Goal: Task Accomplishment & Management: Manage account settings

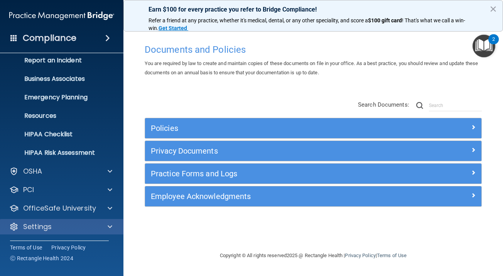
click at [56, 226] on div "Settings" at bounding box center [51, 227] width 96 height 9
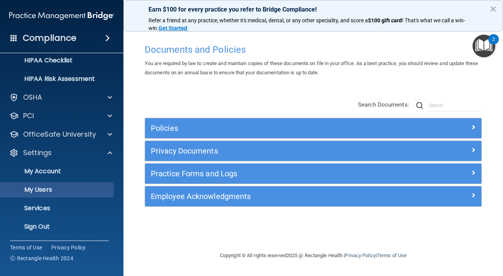
click at [69, 191] on p "My Users" at bounding box center [57, 190] width 105 height 8
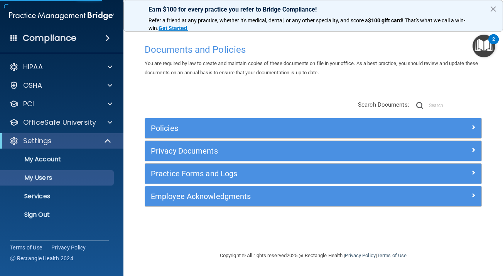
select select "20"
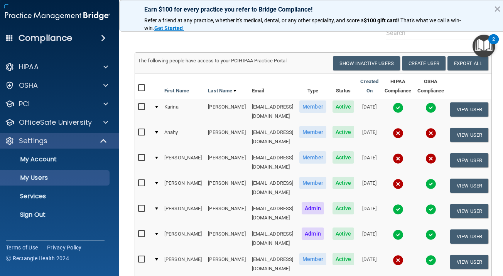
scroll to position [56, 0]
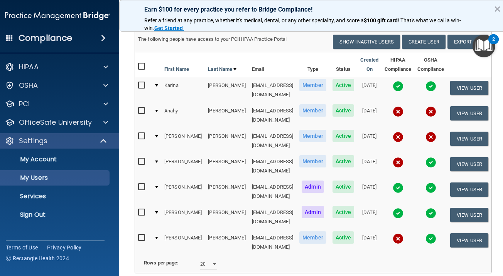
click at [398, 157] on img at bounding box center [398, 162] width 11 height 11
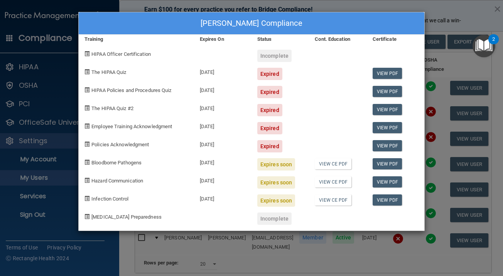
click at [444, 44] on div "Melissa Ayala's Compliance Training Expires On Status Cont. Education Certifica…" at bounding box center [251, 138] width 503 height 276
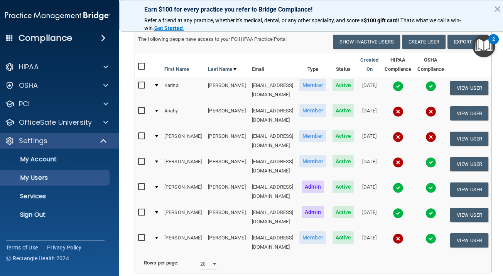
click at [401, 132] on img at bounding box center [398, 137] width 11 height 11
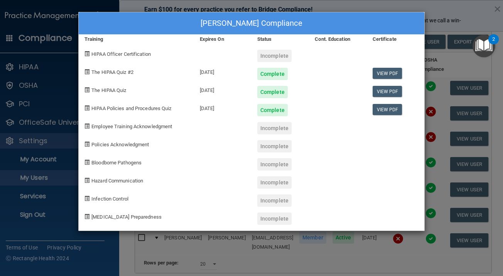
click at [351, 245] on div "Melissa Ayala's Compliance Training Expires On Status Cont. Education Certifica…" at bounding box center [251, 138] width 503 height 276
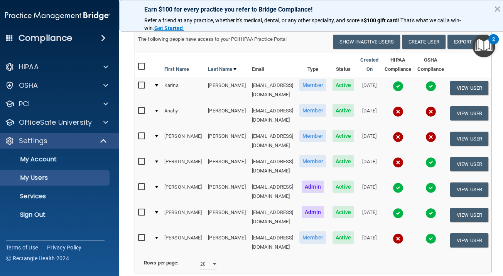
click at [400, 157] on img at bounding box center [398, 162] width 11 height 11
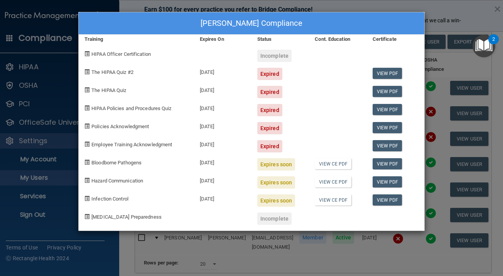
click at [435, 157] on div "Melissa Ayala's Compliance Training Expires On Status Cont. Education Certifica…" at bounding box center [251, 138] width 503 height 276
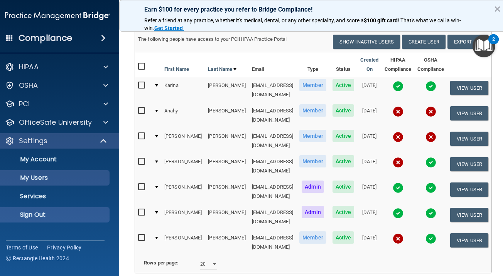
click at [30, 221] on link "Sign Out" at bounding box center [48, 214] width 121 height 15
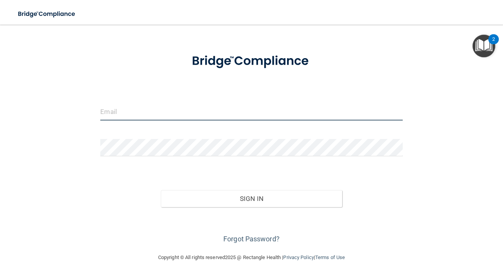
scroll to position [0, 0]
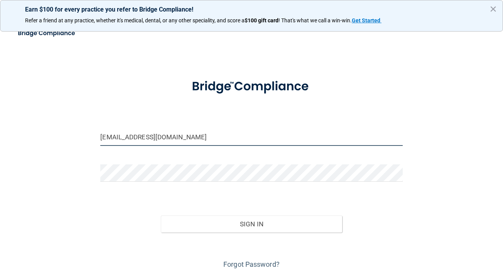
type input "bo@idofnm.com"
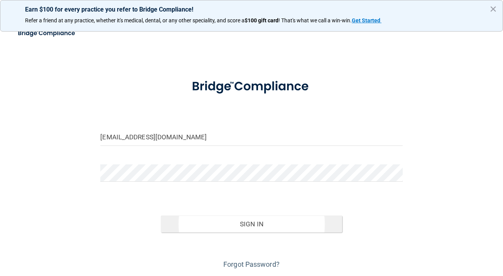
click at [197, 220] on button "Sign In" at bounding box center [251, 224] width 181 height 17
click at [251, 224] on button "Sign In" at bounding box center [251, 224] width 181 height 17
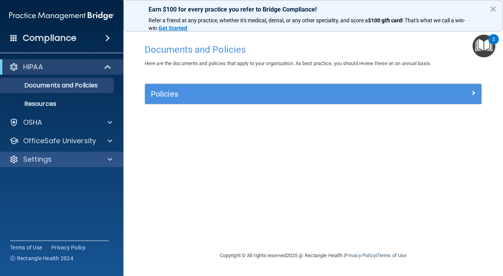
click at [83, 155] on div "Settings" at bounding box center [51, 159] width 96 height 9
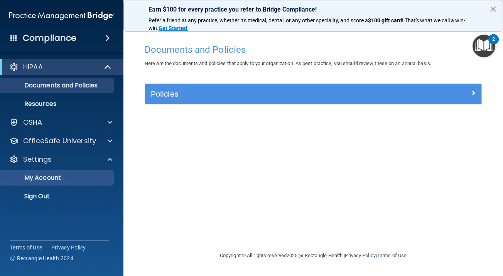
click at [69, 180] on p "My Account" at bounding box center [57, 178] width 105 height 8
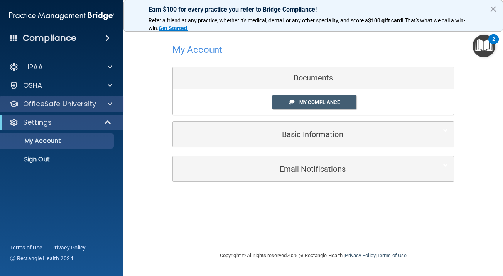
click at [102, 107] on div at bounding box center [108, 103] width 19 height 9
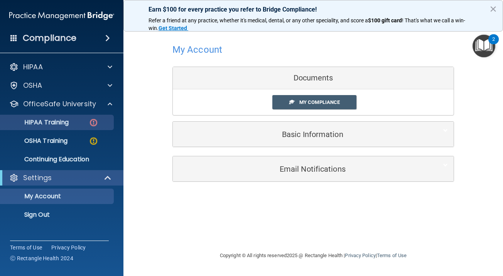
click at [69, 122] on p "HIPAA Training" at bounding box center [37, 123] width 64 height 8
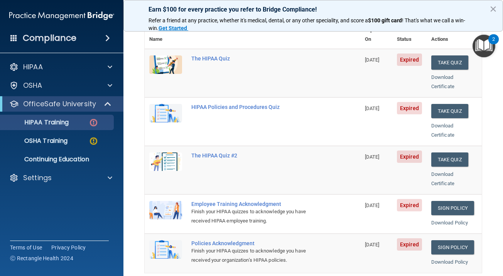
scroll to position [97, 0]
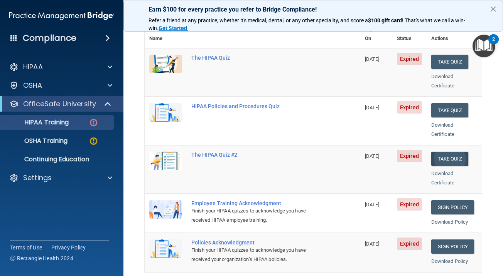
click at [455, 152] on button "Take Quiz" at bounding box center [449, 159] width 37 height 14
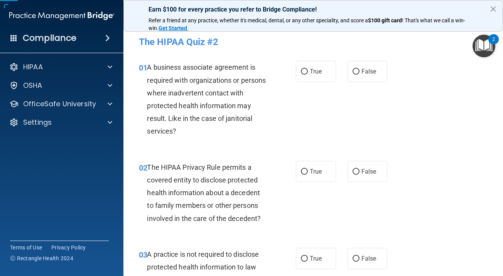
scroll to position [8, 0]
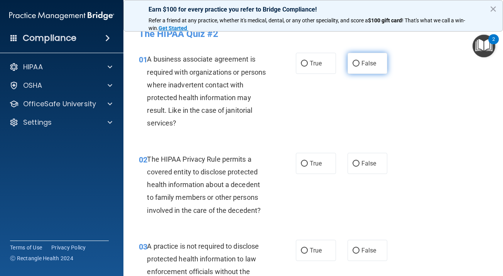
click at [370, 60] on span "False" at bounding box center [368, 63] width 15 height 7
click at [359, 61] on input "False" at bounding box center [355, 64] width 7 height 6
radio input "true"
click at [308, 164] on label "True" at bounding box center [316, 163] width 40 height 21
click at [308, 164] on input "True" at bounding box center [304, 164] width 7 height 6
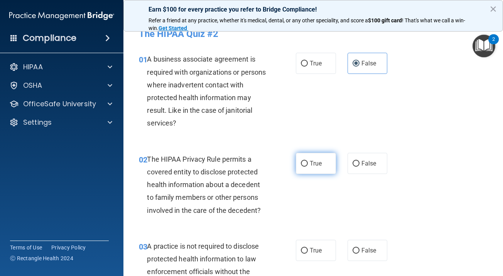
radio input "true"
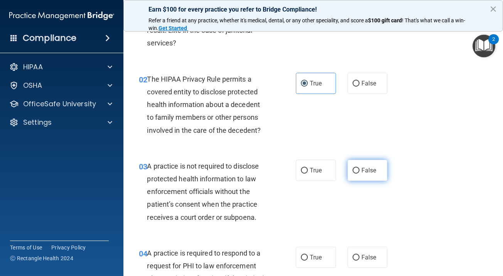
click at [355, 168] on input "False" at bounding box center [355, 171] width 7 height 6
radio input "true"
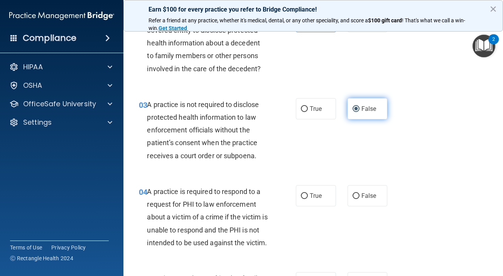
scroll to position [156, 0]
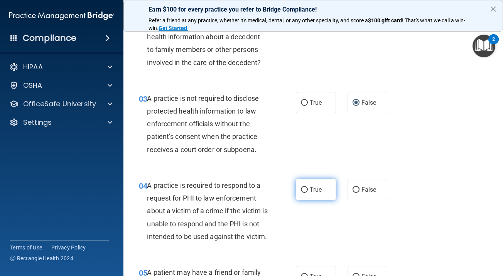
click at [308, 186] on label "True" at bounding box center [316, 189] width 40 height 21
click at [308, 187] on input "True" at bounding box center [304, 190] width 7 height 6
radio input "true"
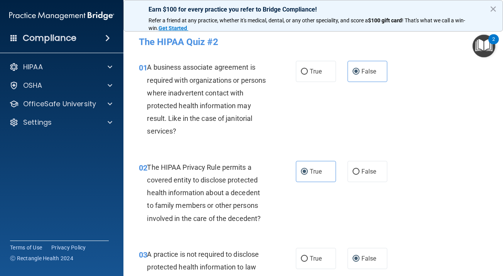
scroll to position [0, 0]
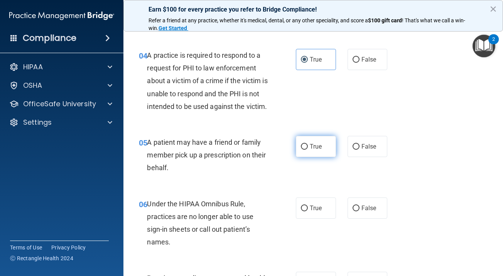
click at [315, 141] on label "True" at bounding box center [316, 146] width 40 height 21
click at [308, 144] on input "True" at bounding box center [304, 147] width 7 height 6
radio input "true"
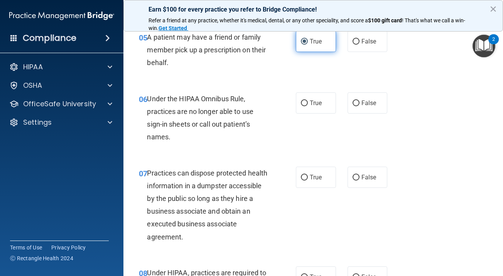
scroll to position [442, 0]
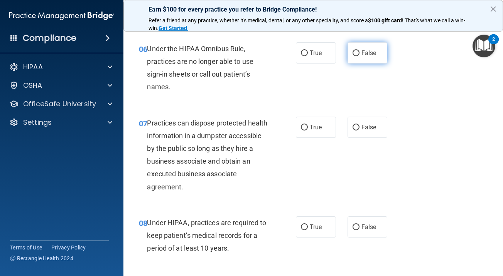
click at [369, 53] on span "False" at bounding box center [368, 52] width 15 height 7
click at [359, 53] on input "False" at bounding box center [355, 54] width 7 height 6
radio input "true"
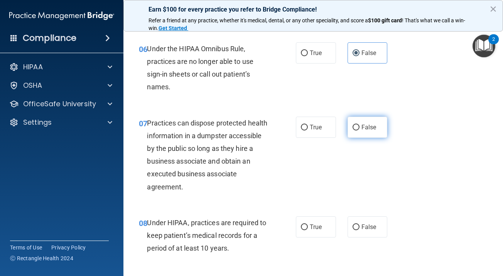
click at [369, 124] on span "False" at bounding box center [368, 127] width 15 height 7
click at [359, 125] on input "False" at bounding box center [355, 128] width 7 height 6
radio input "true"
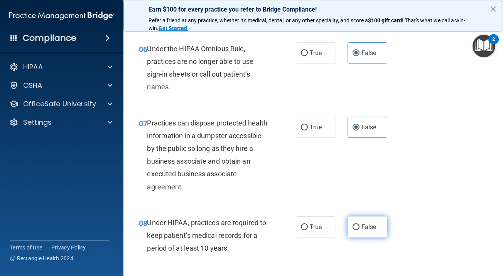
click at [363, 224] on span "False" at bounding box center [368, 227] width 15 height 7
click at [359, 225] on input "False" at bounding box center [355, 228] width 7 height 6
radio input "true"
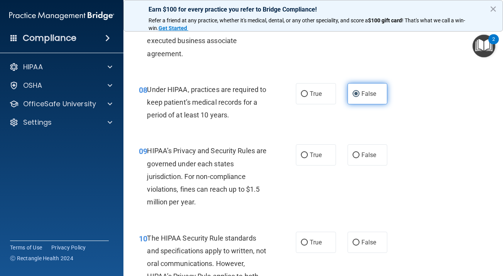
scroll to position [581, 0]
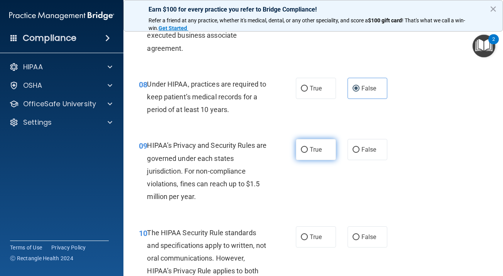
click at [319, 148] on span "True" at bounding box center [316, 149] width 12 height 7
click at [308, 148] on input "True" at bounding box center [304, 150] width 7 height 6
radio input "true"
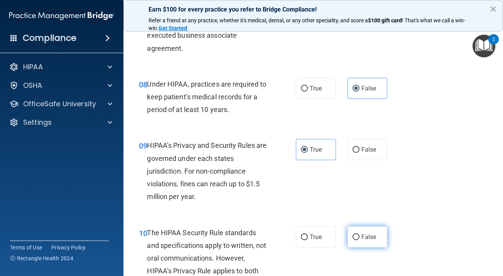
click at [356, 228] on label "False" at bounding box center [367, 237] width 40 height 21
click at [356, 235] on input "False" at bounding box center [355, 238] width 7 height 6
radio input "true"
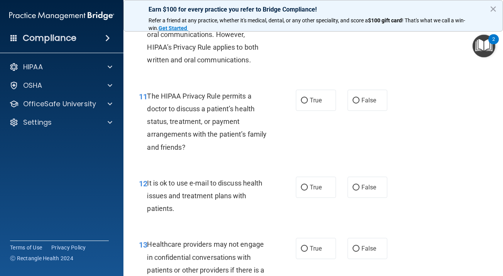
scroll to position [804, 0]
click at [324, 98] on label "True" at bounding box center [316, 100] width 40 height 21
click at [308, 98] on input "True" at bounding box center [304, 101] width 7 height 6
radio input "true"
click at [322, 186] on label "True" at bounding box center [316, 187] width 40 height 21
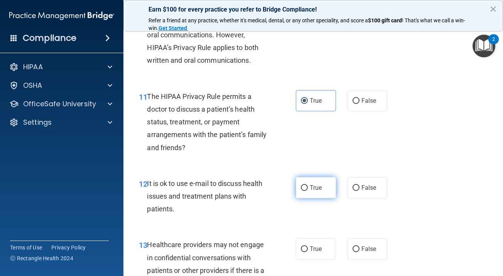
click at [308, 186] on input "True" at bounding box center [304, 188] width 7 height 6
radio input "true"
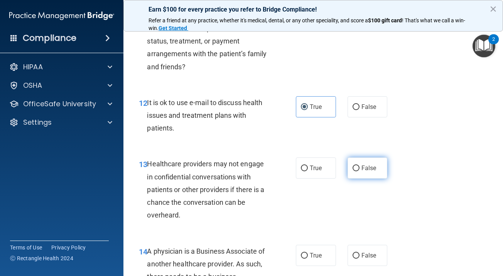
click at [365, 167] on label "False" at bounding box center [367, 168] width 40 height 21
click at [359, 167] on input "False" at bounding box center [355, 169] width 7 height 6
radio input "true"
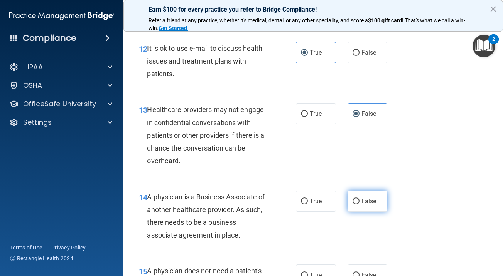
click at [363, 191] on label "False" at bounding box center [367, 201] width 40 height 21
click at [359, 199] on input "False" at bounding box center [355, 202] width 7 height 6
radio input "true"
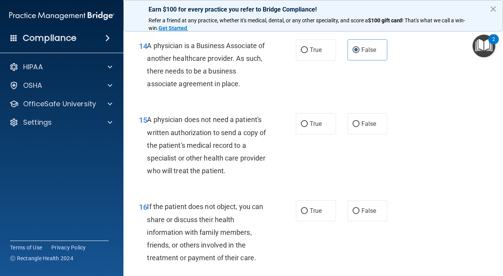
scroll to position [1101, 0]
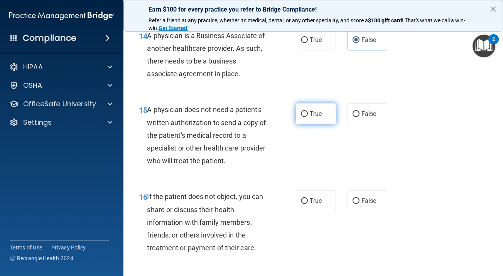
click at [323, 113] on label "True" at bounding box center [316, 113] width 40 height 21
click at [308, 113] on input "True" at bounding box center [304, 114] width 7 height 6
radio input "true"
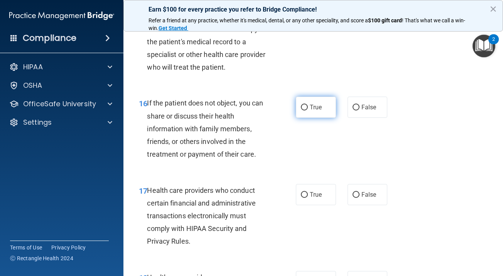
click at [320, 104] on span "True" at bounding box center [316, 107] width 12 height 7
click at [308, 105] on input "True" at bounding box center [304, 108] width 7 height 6
radio input "true"
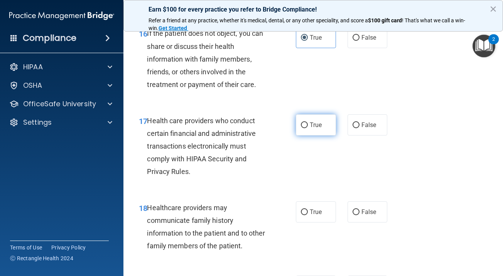
click at [318, 121] on span "True" at bounding box center [316, 124] width 12 height 7
click at [308, 123] on input "True" at bounding box center [304, 126] width 7 height 6
radio input "true"
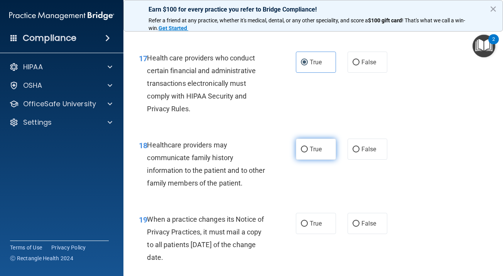
click at [316, 146] on span "True" at bounding box center [316, 149] width 12 height 7
click at [308, 147] on input "True" at bounding box center [304, 150] width 7 height 6
radio input "true"
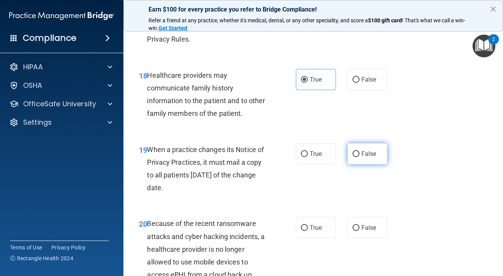
click at [370, 143] on label "False" at bounding box center [367, 153] width 40 height 21
click at [359, 152] on input "False" at bounding box center [355, 155] width 7 height 6
radio input "true"
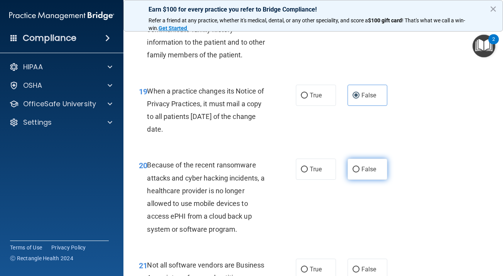
click at [367, 166] on span "False" at bounding box center [368, 169] width 15 height 7
click at [359, 167] on input "False" at bounding box center [355, 170] width 7 height 6
radio input "true"
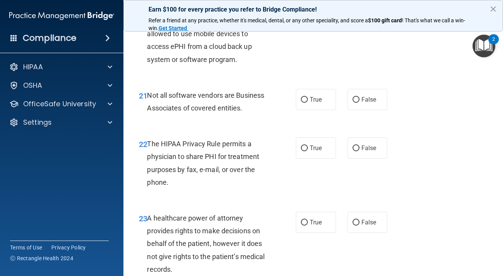
scroll to position [1626, 0]
click at [322, 96] on span "True" at bounding box center [316, 99] width 12 height 7
click at [308, 97] on input "True" at bounding box center [304, 100] width 7 height 6
radio input "true"
click at [317, 138] on label "True" at bounding box center [316, 148] width 40 height 21
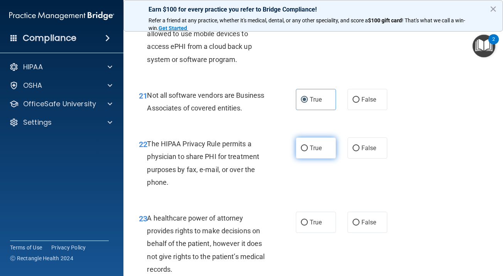
click at [308, 146] on input "True" at bounding box center [304, 149] width 7 height 6
radio input "true"
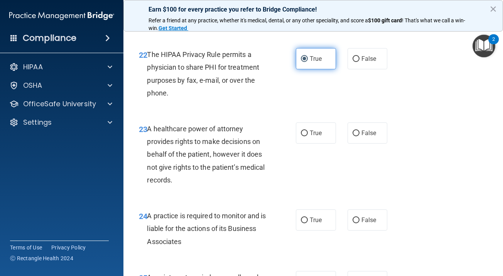
scroll to position [1724, 0]
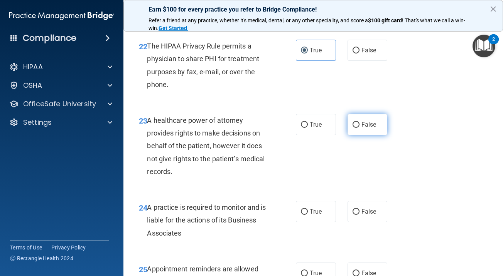
click at [360, 119] on label "False" at bounding box center [367, 124] width 40 height 21
click at [359, 122] on input "False" at bounding box center [355, 125] width 7 height 6
radio input "true"
click at [358, 201] on label "False" at bounding box center [367, 211] width 40 height 21
click at [358, 209] on input "False" at bounding box center [355, 212] width 7 height 6
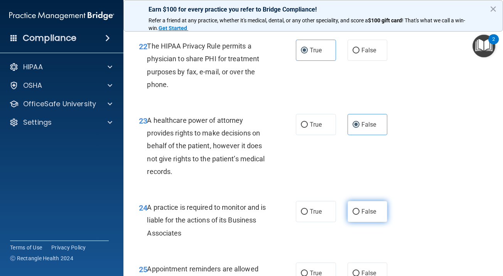
radio input "true"
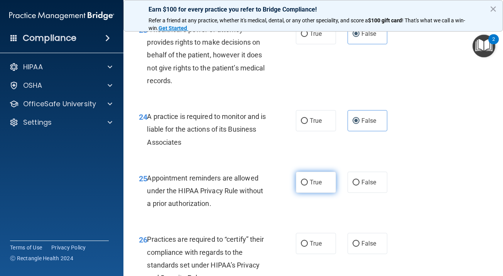
click at [319, 179] on span "True" at bounding box center [316, 182] width 12 height 7
click at [308, 180] on input "True" at bounding box center [304, 183] width 7 height 6
radio input "true"
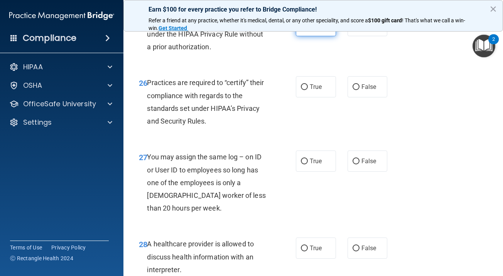
scroll to position [1981, 0]
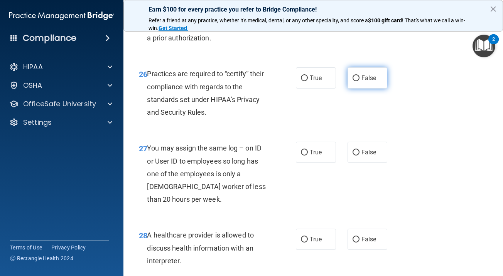
click at [370, 76] on label "False" at bounding box center [367, 77] width 40 height 21
click at [359, 76] on input "False" at bounding box center [355, 79] width 7 height 6
radio input "true"
click at [369, 142] on label "False" at bounding box center [367, 152] width 40 height 21
click at [359, 150] on input "False" at bounding box center [355, 153] width 7 height 6
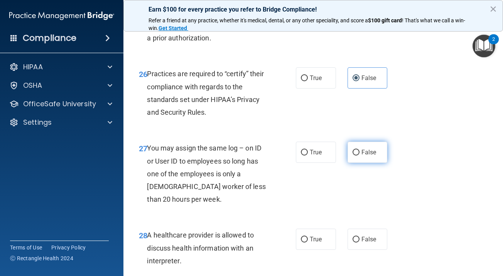
radio input "true"
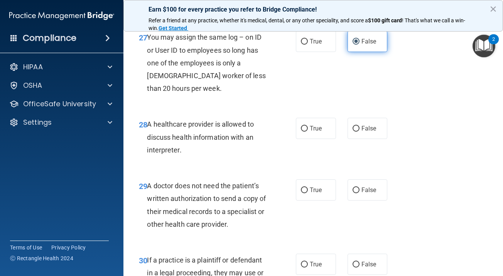
scroll to position [2100, 0]
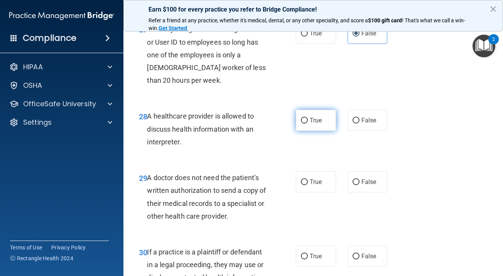
click at [324, 115] on label "True" at bounding box center [316, 120] width 40 height 21
click at [308, 118] on input "True" at bounding box center [304, 121] width 7 height 6
radio input "true"
click at [324, 172] on label "True" at bounding box center [316, 182] width 40 height 21
click at [308, 180] on input "True" at bounding box center [304, 183] width 7 height 6
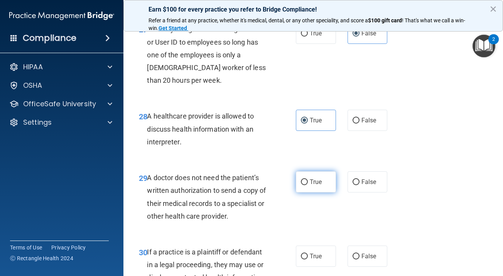
radio input "true"
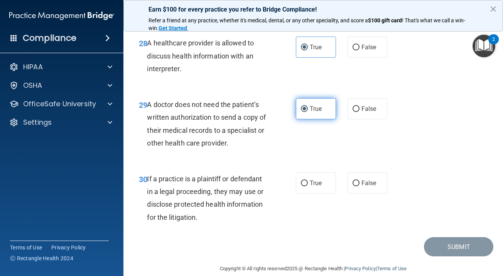
scroll to position [2173, 0]
click at [324, 173] on label "True" at bounding box center [316, 183] width 40 height 21
click at [308, 181] on input "True" at bounding box center [304, 184] width 7 height 6
radio input "true"
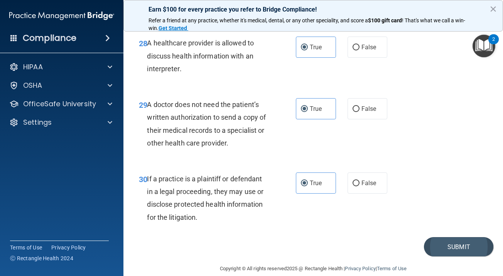
click at [467, 238] on button "Submit" at bounding box center [458, 248] width 69 height 20
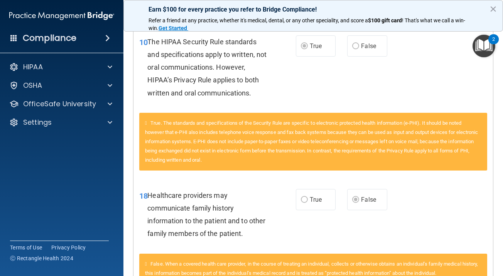
scroll to position [3, 0]
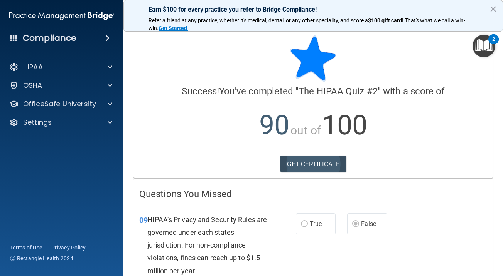
click at [317, 160] on link "GET CERTIFICATE" at bounding box center [313, 164] width 66 height 17
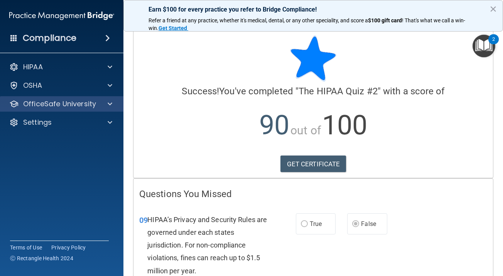
click at [86, 108] on p "OfficeSafe University" at bounding box center [59, 103] width 73 height 9
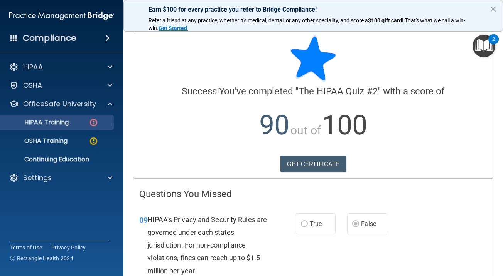
click at [75, 123] on div "HIPAA Training" at bounding box center [57, 123] width 105 height 8
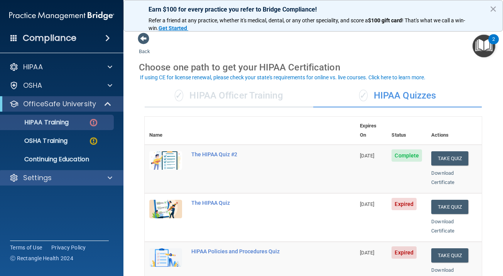
click at [77, 171] on div "Settings" at bounding box center [62, 177] width 124 height 15
click at [76, 178] on div "Settings" at bounding box center [51, 178] width 96 height 9
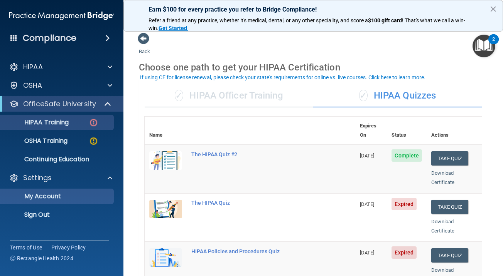
click at [58, 197] on p "My Account" at bounding box center [57, 197] width 105 height 8
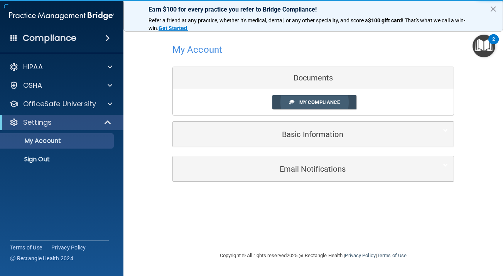
click at [328, 103] on span "My Compliance" at bounding box center [319, 102] width 40 height 6
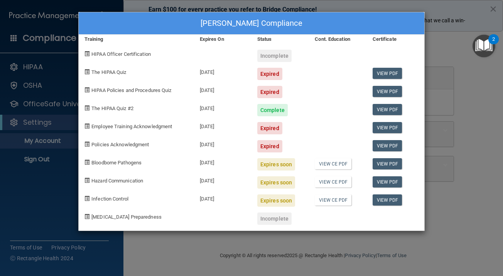
click at [464, 152] on div "Melissa Ayala's Compliance Training Expires On Status Cont. Education Certifica…" at bounding box center [251, 138] width 503 height 276
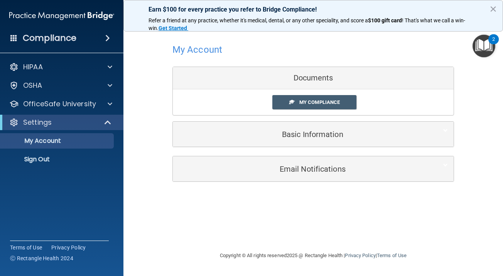
click at [265, 132] on h5 "Basic Information" at bounding box center [302, 134] width 246 height 8
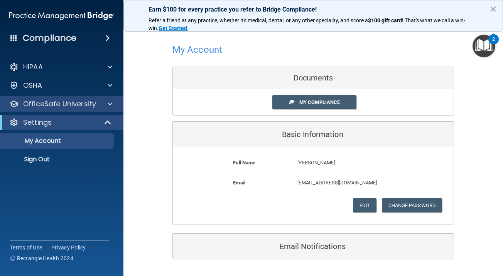
click at [69, 105] on p "OfficeSafe University" at bounding box center [59, 103] width 73 height 9
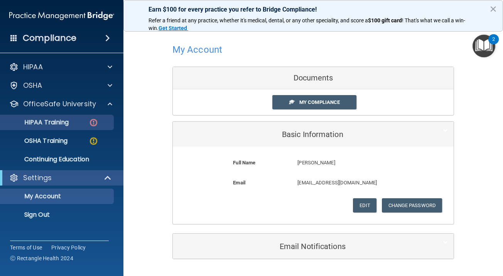
click at [60, 123] on p "HIPAA Training" at bounding box center [37, 123] width 64 height 8
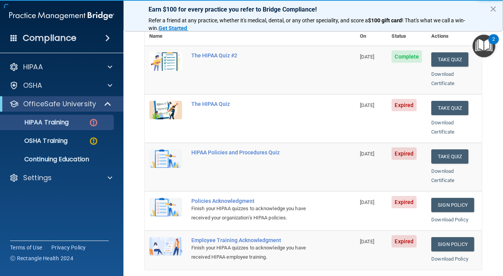
scroll to position [105, 0]
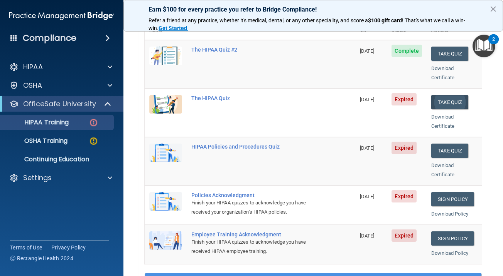
click at [449, 95] on button "Take Quiz" at bounding box center [449, 102] width 37 height 14
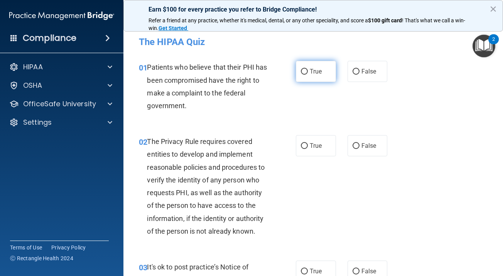
click at [317, 79] on label "True" at bounding box center [316, 71] width 40 height 21
click at [308, 75] on input "True" at bounding box center [304, 72] width 7 height 6
radio input "true"
click at [317, 153] on label "True" at bounding box center [316, 145] width 40 height 21
click at [308, 149] on input "True" at bounding box center [304, 146] width 7 height 6
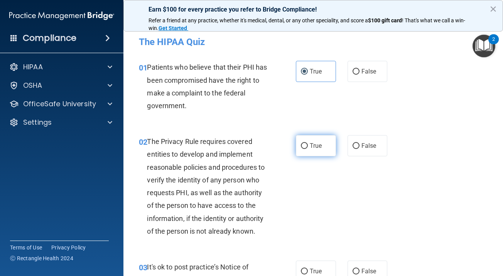
radio input "true"
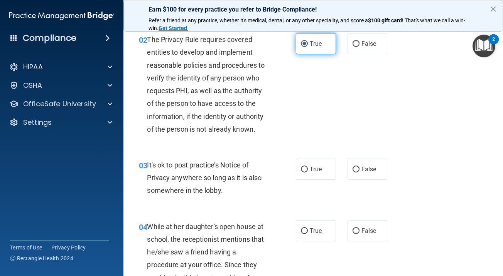
scroll to position [117, 0]
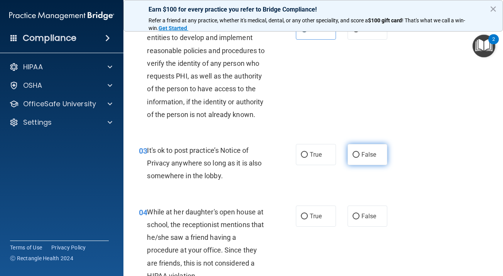
click at [363, 157] on span "False" at bounding box center [368, 154] width 15 height 7
click at [359, 157] on input "False" at bounding box center [355, 155] width 7 height 6
radio input "true"
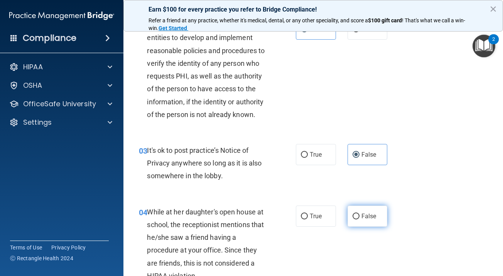
click at [363, 217] on span "False" at bounding box center [368, 216] width 15 height 7
click at [359, 217] on input "False" at bounding box center [355, 217] width 7 height 6
radio input "true"
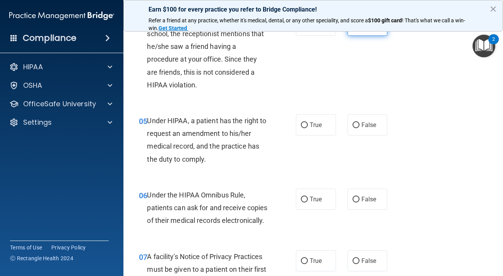
scroll to position [322, 0]
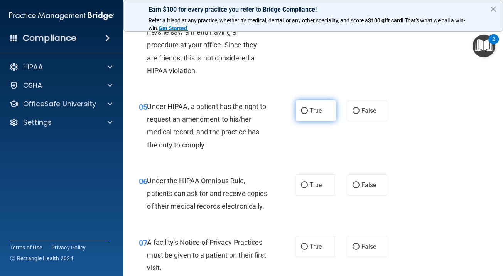
click at [313, 115] on label "True" at bounding box center [316, 110] width 40 height 21
click at [308, 114] on input "True" at bounding box center [304, 111] width 7 height 6
radio input "true"
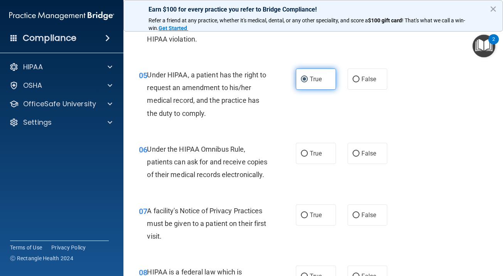
scroll to position [374, 0]
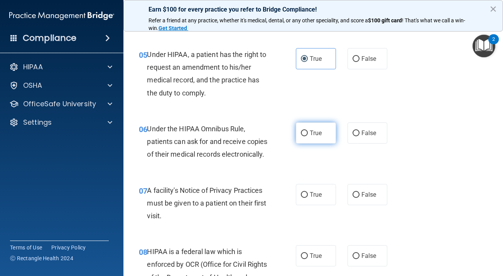
click at [324, 140] on label "True" at bounding box center [316, 133] width 40 height 21
click at [308, 137] on input "True" at bounding box center [304, 134] width 7 height 6
radio input "true"
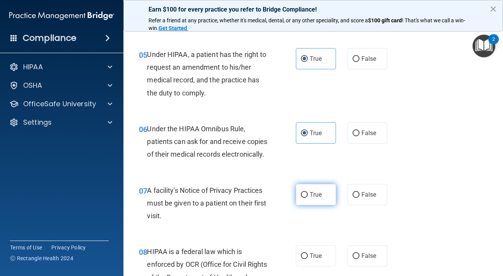
click at [323, 200] on label "True" at bounding box center [316, 194] width 40 height 21
click at [308, 198] on input "True" at bounding box center [304, 195] width 7 height 6
radio input "true"
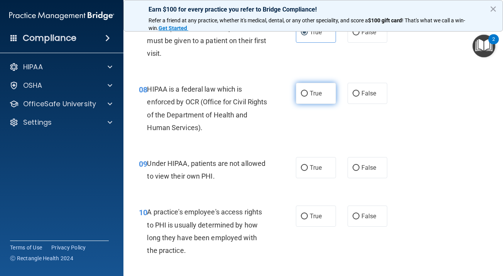
scroll to position [540, 0]
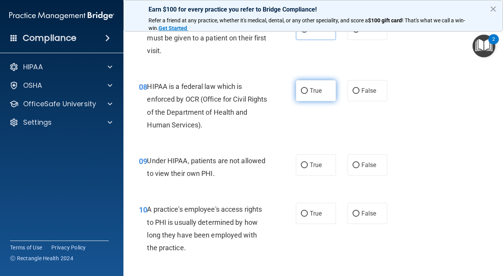
click at [323, 96] on label "True" at bounding box center [316, 90] width 40 height 21
click at [308, 94] on input "True" at bounding box center [304, 91] width 7 height 6
radio input "true"
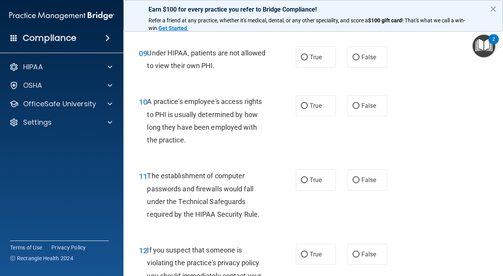
scroll to position [654, 0]
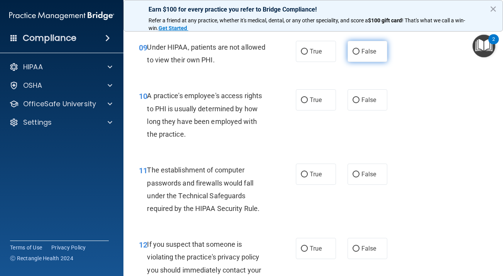
click at [360, 62] on label "False" at bounding box center [367, 51] width 40 height 21
click at [359, 55] on input "False" at bounding box center [355, 52] width 7 height 6
radio input "true"
click at [360, 105] on label "False" at bounding box center [367, 99] width 40 height 21
click at [359, 103] on input "False" at bounding box center [355, 101] width 7 height 6
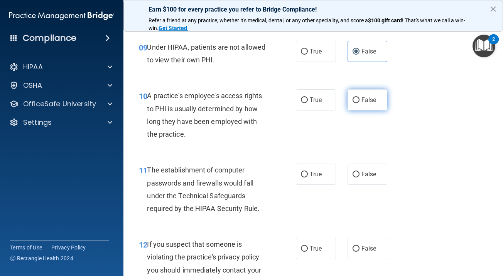
radio input "true"
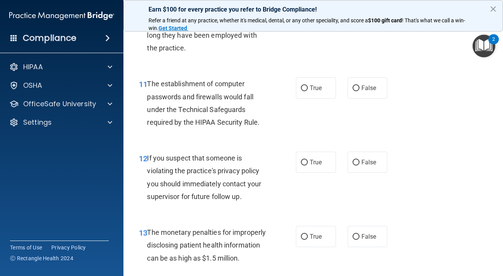
scroll to position [747, 0]
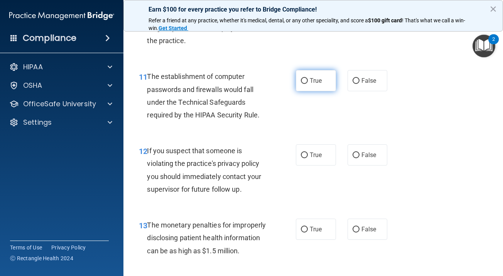
click at [314, 91] on label "True" at bounding box center [316, 80] width 40 height 21
click at [308, 84] on input "True" at bounding box center [304, 81] width 7 height 6
radio input "true"
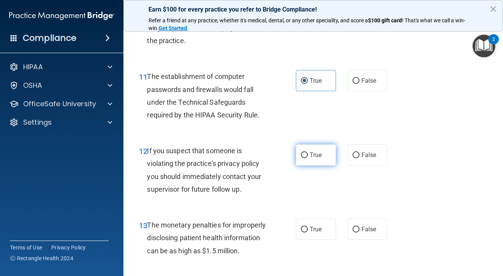
click at [305, 159] on label "True" at bounding box center [316, 155] width 40 height 21
click at [305, 158] on input "True" at bounding box center [304, 156] width 7 height 6
radio input "true"
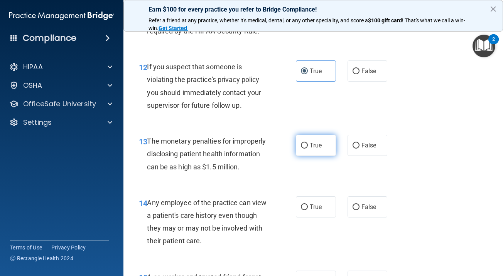
click at [312, 149] on span "True" at bounding box center [316, 145] width 12 height 7
click at [308, 149] on input "True" at bounding box center [304, 146] width 7 height 6
radio input "true"
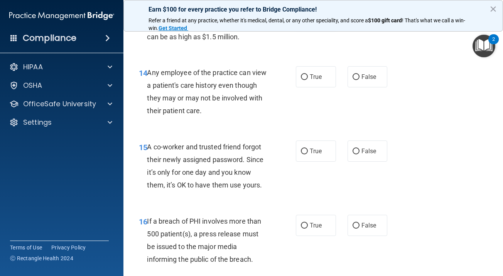
scroll to position [1000, 0]
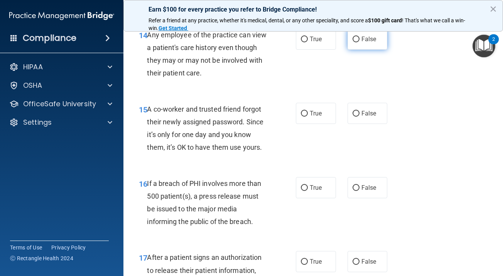
click at [369, 43] on span "False" at bounding box center [368, 38] width 15 height 7
click at [359, 42] on input "False" at bounding box center [355, 40] width 7 height 6
radio input "true"
click at [369, 117] on span "False" at bounding box center [368, 113] width 15 height 7
click at [359, 117] on input "False" at bounding box center [355, 114] width 7 height 6
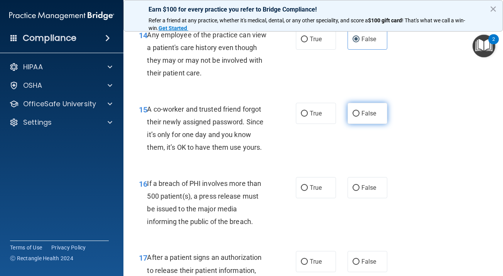
radio input "true"
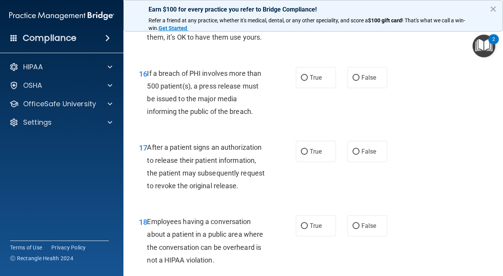
scroll to position [1152, 0]
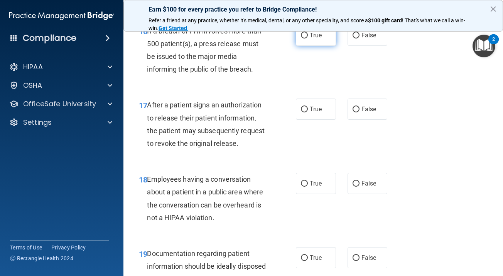
click at [320, 46] on label "True" at bounding box center [316, 35] width 40 height 21
click at [308, 39] on input "True" at bounding box center [304, 36] width 7 height 6
radio input "true"
click at [320, 113] on label "True" at bounding box center [316, 109] width 40 height 21
click at [308, 113] on input "True" at bounding box center [304, 110] width 7 height 6
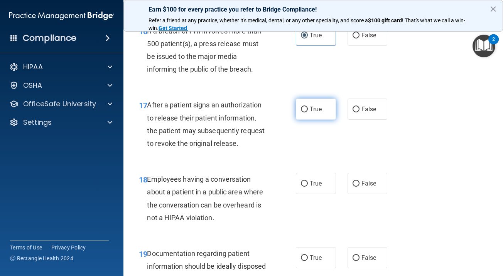
radio input "true"
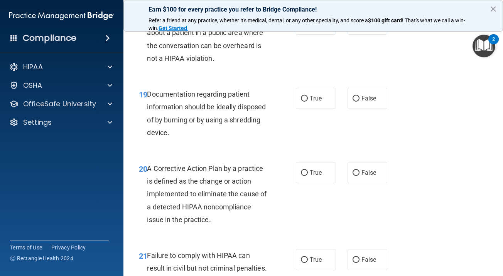
scroll to position [1312, 0]
click at [369, 27] on span "False" at bounding box center [368, 23] width 15 height 7
click at [359, 27] on input "False" at bounding box center [355, 24] width 7 height 6
radio input "true"
click at [328, 103] on label "True" at bounding box center [316, 98] width 40 height 21
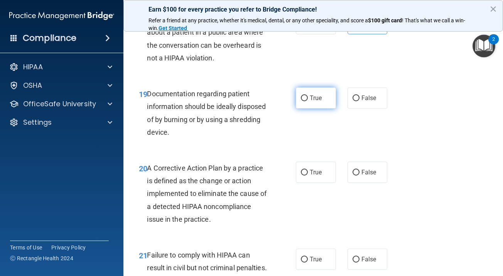
click at [308, 101] on input "True" at bounding box center [304, 99] width 7 height 6
radio input "true"
click at [314, 173] on label "True" at bounding box center [316, 172] width 40 height 21
click at [308, 173] on input "True" at bounding box center [304, 173] width 7 height 6
radio input "true"
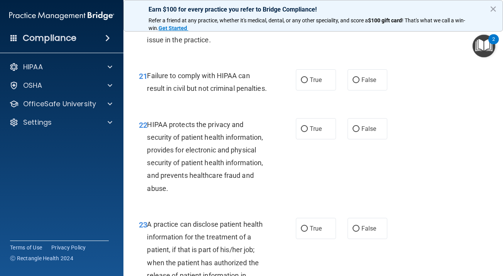
scroll to position [1521, 0]
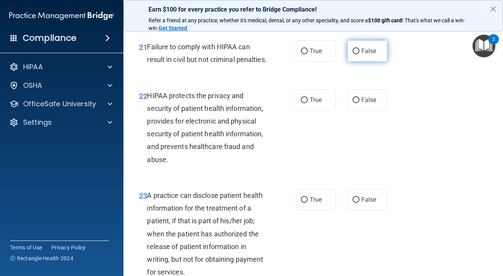
click at [371, 55] on span "False" at bounding box center [368, 50] width 15 height 7
click at [359, 54] on input "False" at bounding box center [355, 52] width 7 height 6
radio input "true"
click at [321, 111] on label "True" at bounding box center [316, 99] width 40 height 21
click at [308, 103] on input "True" at bounding box center [304, 101] width 7 height 6
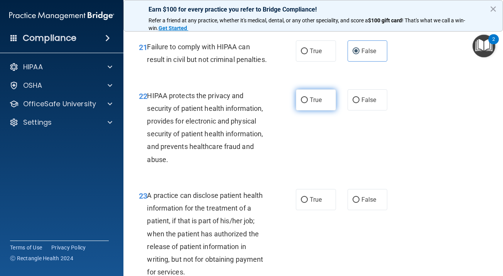
radio input "true"
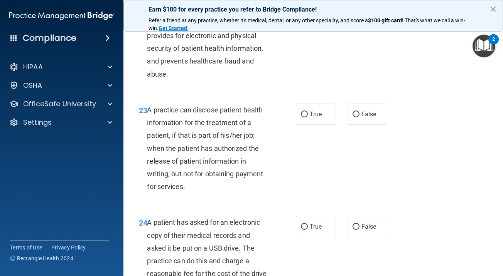
scroll to position [1631, 0]
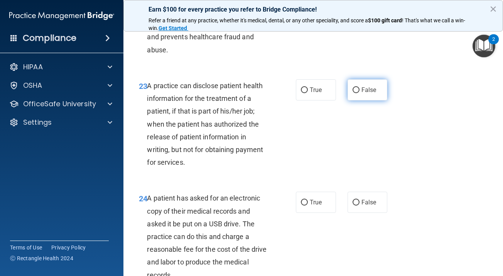
click at [362, 94] on span "False" at bounding box center [368, 89] width 15 height 7
click at [359, 93] on input "False" at bounding box center [355, 91] width 7 height 6
radio input "true"
click at [315, 213] on label "True" at bounding box center [316, 202] width 40 height 21
click at [308, 206] on input "True" at bounding box center [304, 203] width 7 height 6
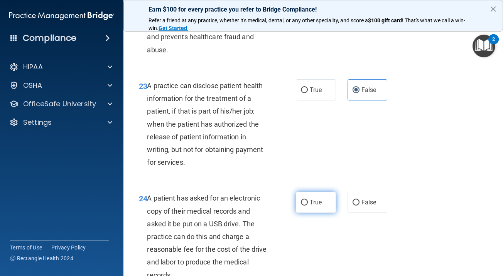
radio input "true"
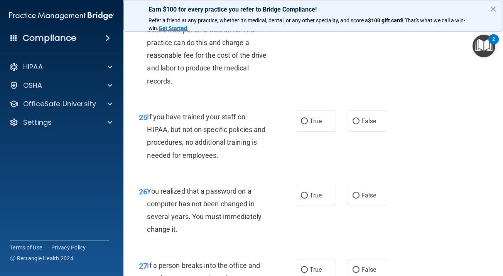
scroll to position [1852, 0]
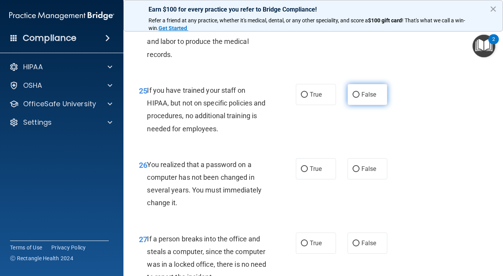
click at [366, 98] on span "False" at bounding box center [368, 94] width 15 height 7
click at [359, 98] on input "False" at bounding box center [355, 95] width 7 height 6
radio input "true"
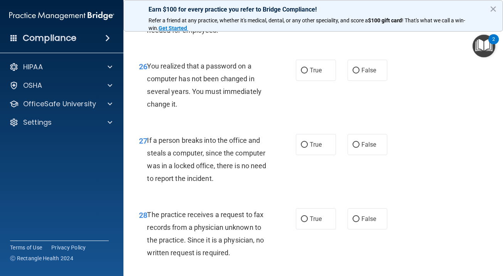
scroll to position [1959, 0]
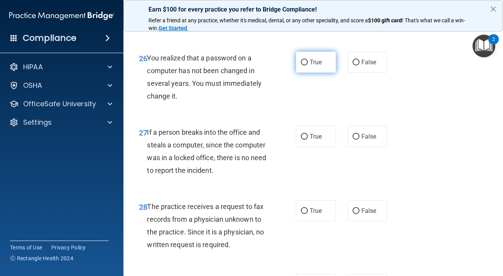
click at [323, 73] on label "True" at bounding box center [316, 62] width 40 height 21
click at [308, 66] on input "True" at bounding box center [304, 63] width 7 height 6
radio input "true"
click at [365, 147] on label "False" at bounding box center [367, 136] width 40 height 21
click at [359, 140] on input "False" at bounding box center [355, 137] width 7 height 6
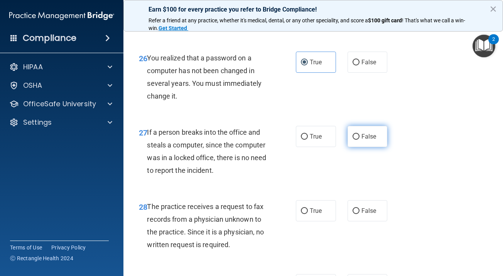
radio input "true"
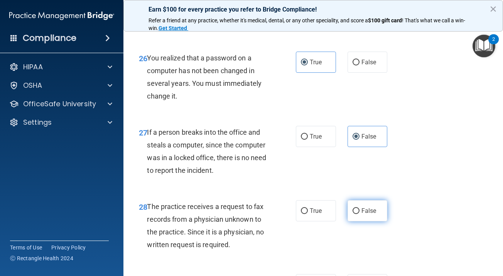
click at [363, 221] on label "False" at bounding box center [367, 211] width 40 height 21
click at [359, 214] on input "False" at bounding box center [355, 212] width 7 height 6
radio input "true"
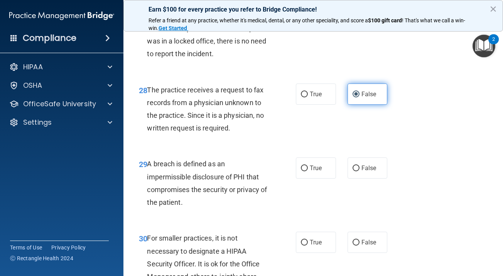
scroll to position [2101, 0]
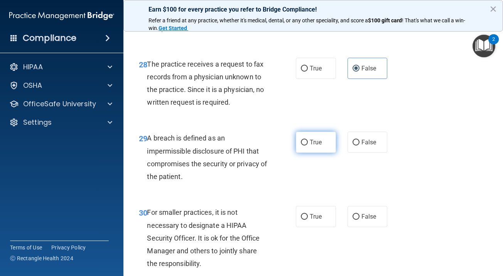
click at [314, 146] on span "True" at bounding box center [316, 142] width 12 height 7
click at [308, 146] on input "True" at bounding box center [304, 143] width 7 height 6
radio input "true"
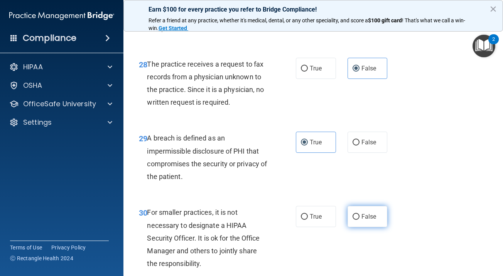
click at [356, 227] on label "False" at bounding box center [367, 216] width 40 height 21
click at [356, 220] on input "False" at bounding box center [355, 217] width 7 height 6
radio input "true"
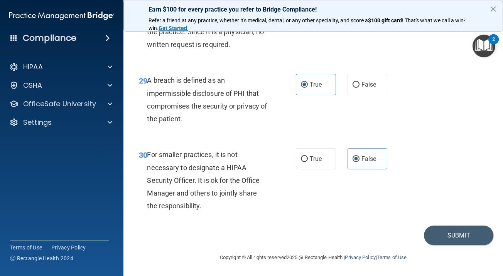
scroll to position [2173, 0]
click at [443, 235] on button "Submit" at bounding box center [458, 236] width 69 height 20
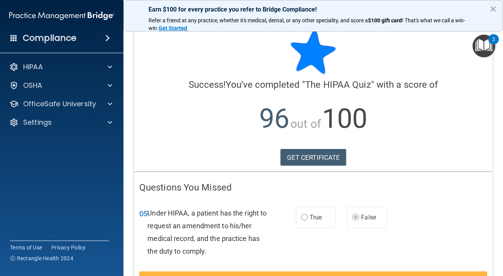
scroll to position [11, 0]
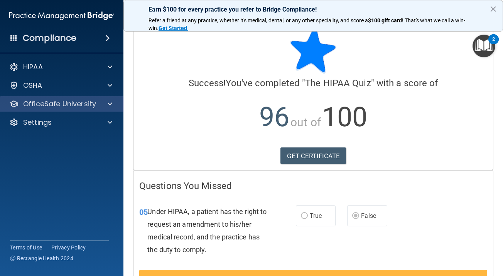
click at [102, 102] on div at bounding box center [108, 103] width 19 height 9
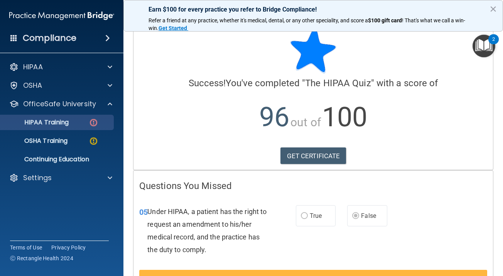
click at [65, 122] on p "HIPAA Training" at bounding box center [37, 123] width 64 height 8
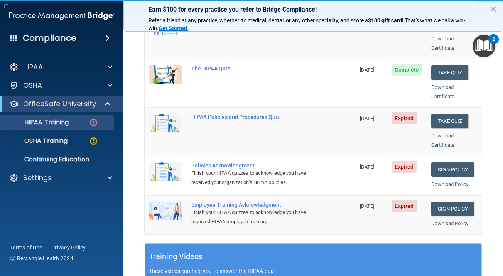
scroll to position [138, 0]
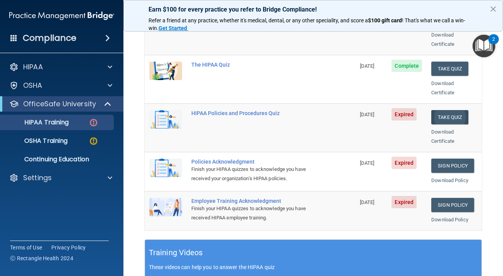
click at [452, 110] on button "Take Quiz" at bounding box center [449, 117] width 37 height 14
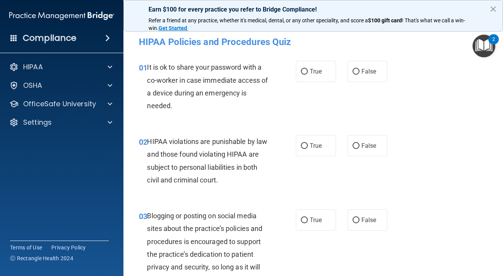
click at [359, 84] on div "01 It is ok to share your password with a co-worker in case immediate access of…" at bounding box center [313, 88] width 360 height 74
click at [363, 77] on label "False" at bounding box center [367, 71] width 40 height 21
click at [359, 75] on input "False" at bounding box center [355, 72] width 7 height 6
radio input "true"
click at [315, 144] on span "True" at bounding box center [316, 145] width 12 height 7
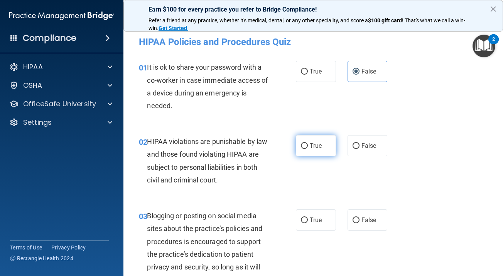
click at [308, 144] on input "True" at bounding box center [304, 146] width 7 height 6
radio input "true"
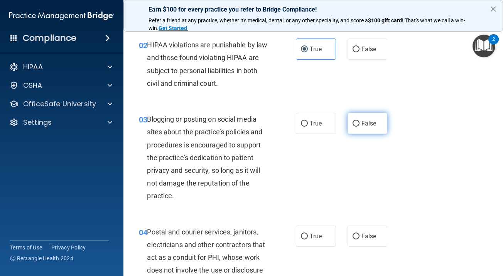
click at [362, 127] on label "False" at bounding box center [367, 123] width 40 height 21
click at [359, 127] on input "False" at bounding box center [355, 124] width 7 height 6
radio input "true"
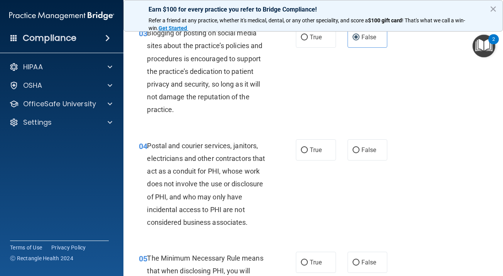
scroll to position [183, 0]
click at [317, 149] on span "True" at bounding box center [316, 150] width 12 height 7
click at [308, 149] on input "True" at bounding box center [304, 151] width 7 height 6
radio input "true"
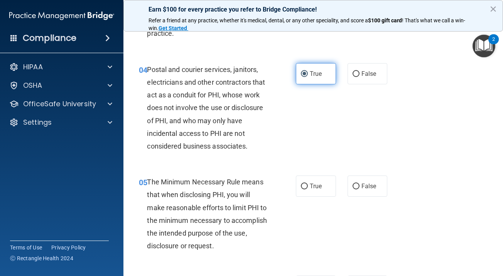
scroll to position [265, 0]
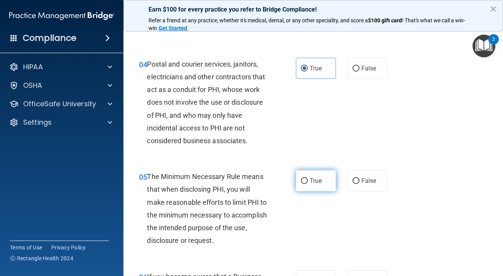
click at [312, 172] on label "True" at bounding box center [316, 180] width 40 height 21
click at [308, 179] on input "True" at bounding box center [304, 182] width 7 height 6
radio input "true"
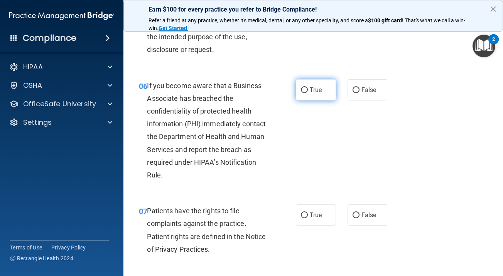
click at [323, 87] on label "True" at bounding box center [316, 89] width 40 height 21
click at [308, 88] on input "True" at bounding box center [304, 91] width 7 height 6
radio input "true"
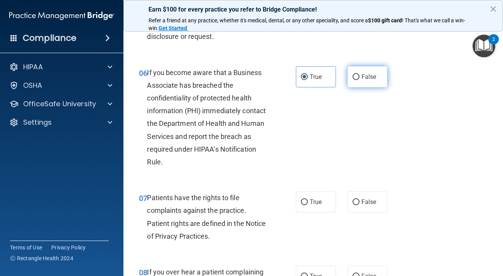
click at [362, 79] on label "False" at bounding box center [367, 76] width 40 height 21
click at [359, 79] on input "False" at bounding box center [355, 77] width 7 height 6
radio input "true"
radio input "false"
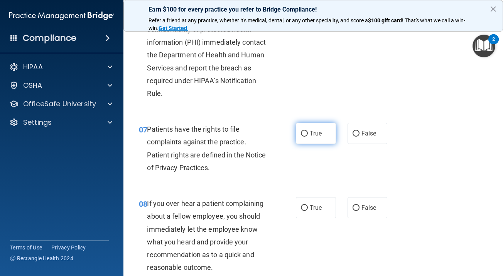
click at [310, 136] on label "True" at bounding box center [316, 133] width 40 height 21
click at [308, 136] on input "True" at bounding box center [304, 134] width 7 height 6
radio input "true"
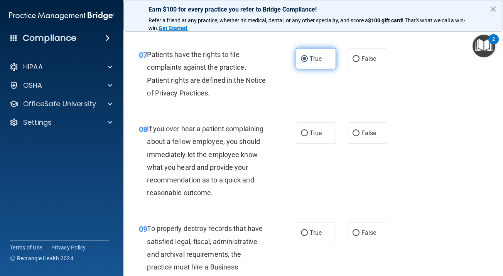
scroll to position [612, 0]
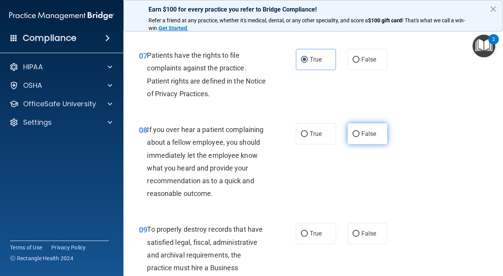
click at [353, 134] on label "False" at bounding box center [367, 133] width 40 height 21
click at [353, 134] on input "False" at bounding box center [355, 135] width 7 height 6
radio input "true"
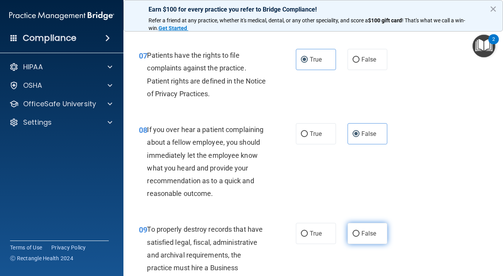
click at [357, 231] on input "False" at bounding box center [355, 234] width 7 height 6
radio input "true"
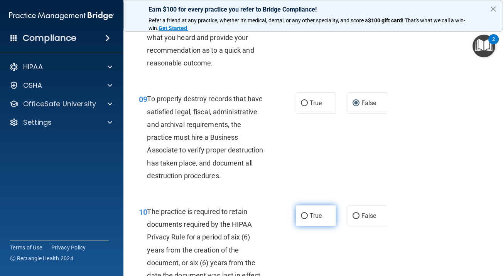
click at [317, 216] on label "True" at bounding box center [316, 216] width 40 height 21
click at [308, 216] on input "True" at bounding box center [304, 217] width 7 height 6
radio input "true"
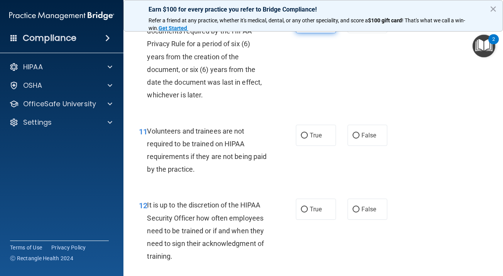
scroll to position [972, 0]
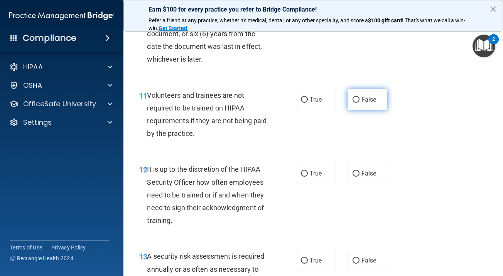
click at [365, 98] on label "False" at bounding box center [367, 99] width 40 height 21
click at [359, 98] on input "False" at bounding box center [355, 100] width 7 height 6
radio input "true"
click at [373, 163] on label "False" at bounding box center [367, 173] width 40 height 21
click at [359, 171] on input "False" at bounding box center [355, 174] width 7 height 6
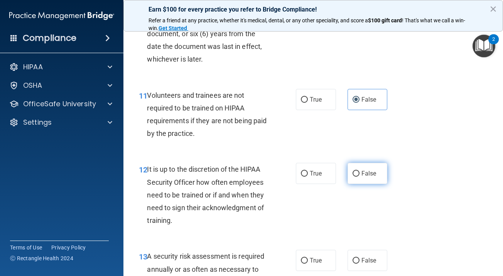
radio input "true"
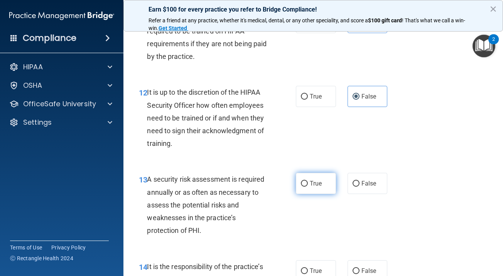
click at [311, 180] on span "True" at bounding box center [316, 183] width 12 height 7
click at [308, 181] on input "True" at bounding box center [304, 184] width 7 height 6
radio input "true"
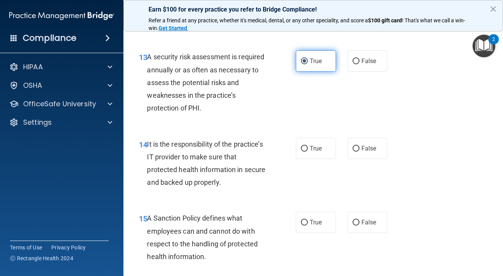
scroll to position [1178, 0]
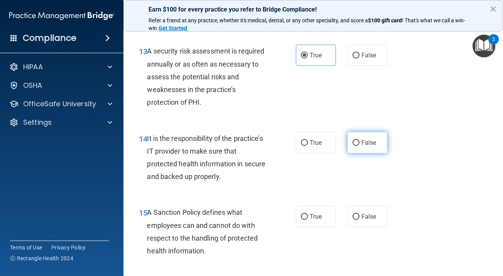
click at [371, 139] on span "False" at bounding box center [368, 142] width 15 height 7
click at [359, 140] on input "False" at bounding box center [355, 143] width 7 height 6
radio input "true"
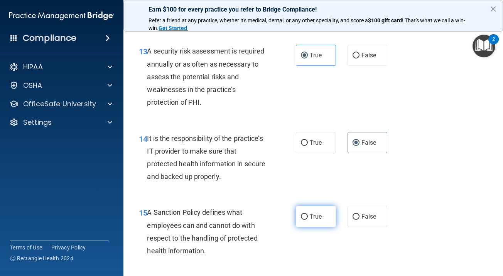
click at [321, 206] on label "True" at bounding box center [316, 216] width 40 height 21
click at [308, 214] on input "True" at bounding box center [304, 217] width 7 height 6
radio input "true"
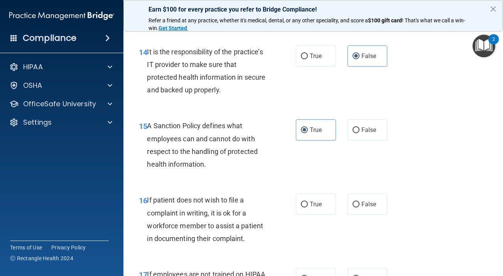
scroll to position [1373, 0]
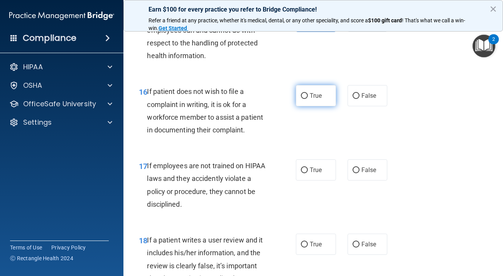
click at [322, 92] on span "True" at bounding box center [316, 95] width 12 height 7
click at [308, 93] on input "True" at bounding box center [304, 96] width 7 height 6
radio input "true"
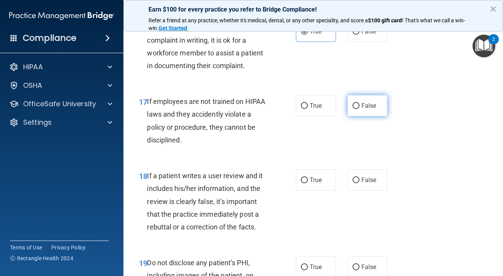
click at [367, 95] on label "False" at bounding box center [367, 105] width 40 height 21
click at [359, 103] on input "False" at bounding box center [355, 106] width 7 height 6
radio input "true"
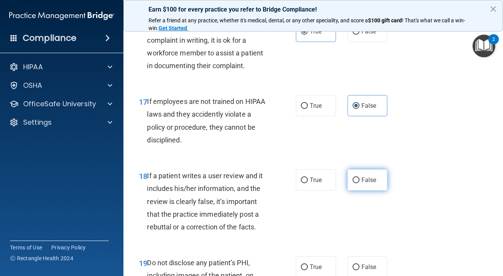
click at [364, 170] on label "False" at bounding box center [367, 180] width 40 height 21
click at [359, 178] on input "False" at bounding box center [355, 181] width 7 height 6
radio input "true"
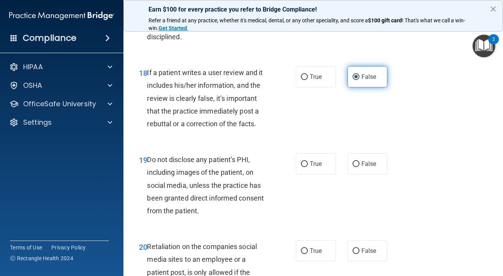
scroll to position [1542, 0]
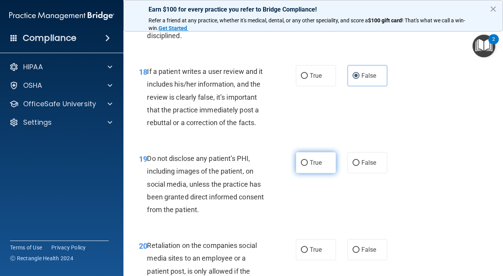
click at [322, 159] on span "True" at bounding box center [316, 162] width 12 height 7
click at [308, 160] on input "True" at bounding box center [304, 163] width 7 height 6
radio input "true"
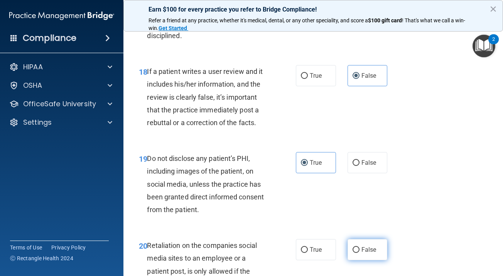
click at [367, 246] on span "False" at bounding box center [368, 249] width 15 height 7
click at [359, 248] on input "False" at bounding box center [355, 251] width 7 height 6
radio input "true"
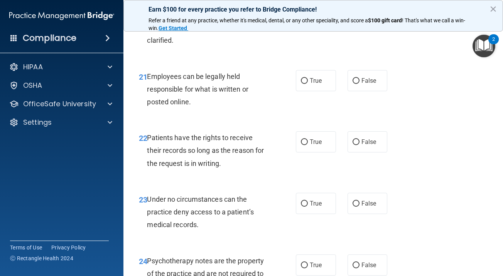
scroll to position [1818, 0]
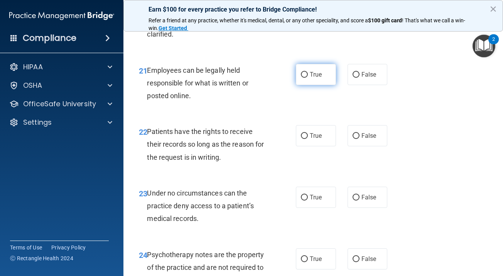
click at [320, 71] on span "True" at bounding box center [316, 74] width 12 height 7
click at [308, 72] on input "True" at bounding box center [304, 75] width 7 height 6
radio input "true"
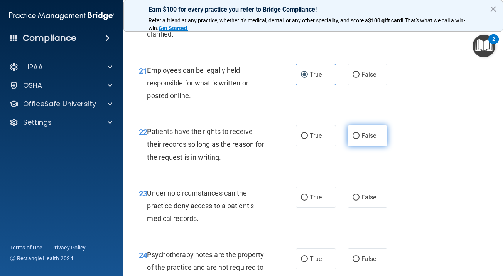
click at [364, 125] on label "False" at bounding box center [367, 135] width 40 height 21
click at [359, 133] on input "False" at bounding box center [355, 136] width 7 height 6
radio input "true"
click at [363, 187] on label "False" at bounding box center [367, 197] width 40 height 21
click at [359, 195] on input "False" at bounding box center [355, 198] width 7 height 6
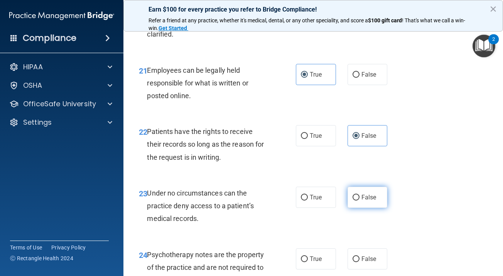
radio input "true"
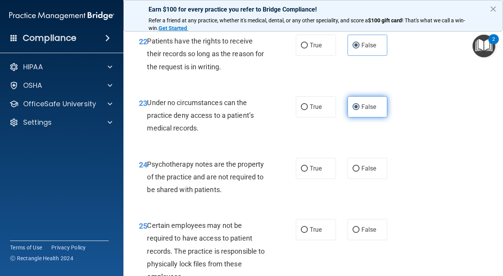
scroll to position [1946, 0]
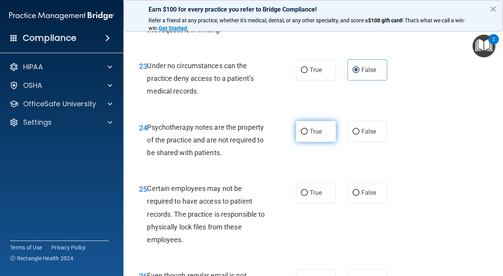
click at [306, 121] on label "True" at bounding box center [316, 131] width 40 height 21
click at [306, 129] on input "True" at bounding box center [304, 132] width 7 height 6
radio input "true"
click at [320, 182] on label "True" at bounding box center [316, 192] width 40 height 21
click at [308, 191] on input "True" at bounding box center [304, 194] width 7 height 6
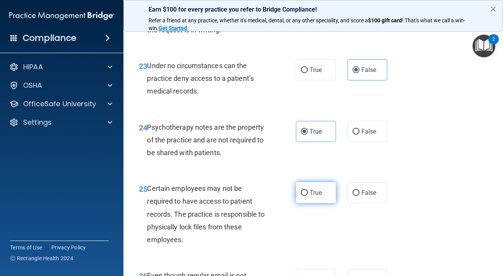
radio input "true"
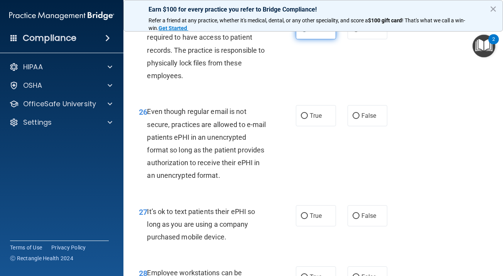
scroll to position [2131, 0]
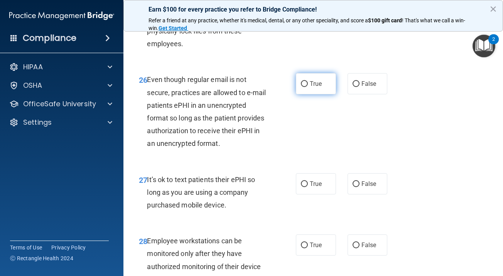
click at [324, 80] on label "True" at bounding box center [316, 83] width 40 height 21
click at [308, 81] on input "True" at bounding box center [304, 84] width 7 height 6
radio input "true"
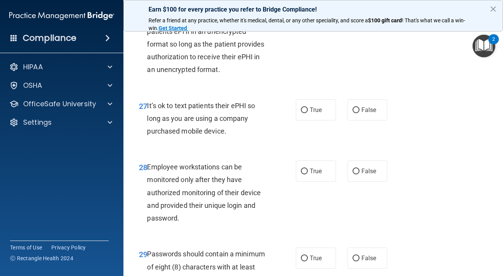
scroll to position [2216, 0]
click at [366, 106] on label "False" at bounding box center [367, 109] width 40 height 21
click at [359, 107] on input "False" at bounding box center [355, 110] width 7 height 6
radio input "true"
click at [366, 164] on label "False" at bounding box center [367, 170] width 40 height 21
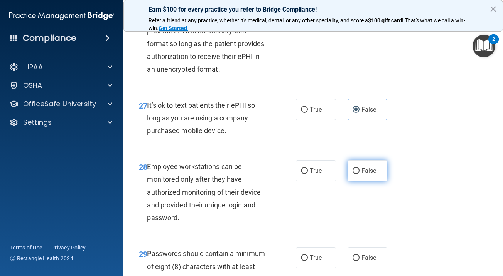
click at [359, 169] on input "False" at bounding box center [355, 172] width 7 height 6
radio input "true"
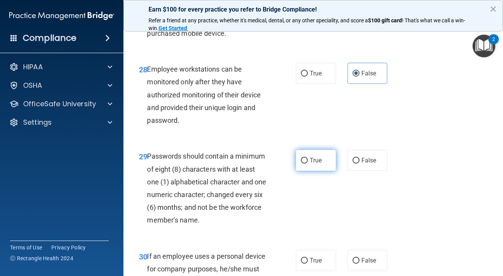
click at [324, 154] on label "True" at bounding box center [316, 160] width 40 height 21
click at [308, 158] on input "True" at bounding box center [304, 161] width 7 height 6
radio input "true"
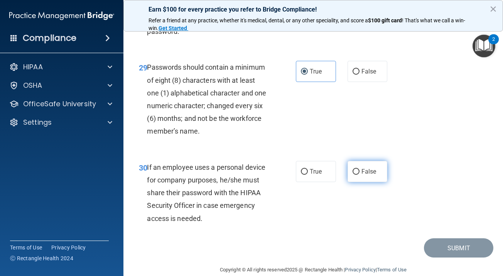
scroll to position [2402, 0]
click at [362, 169] on span "False" at bounding box center [368, 172] width 15 height 7
click at [359, 170] on input "False" at bounding box center [355, 173] width 7 height 6
radio input "true"
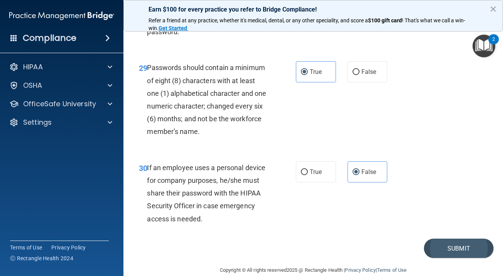
click at [450, 239] on button "Submit" at bounding box center [458, 249] width 69 height 20
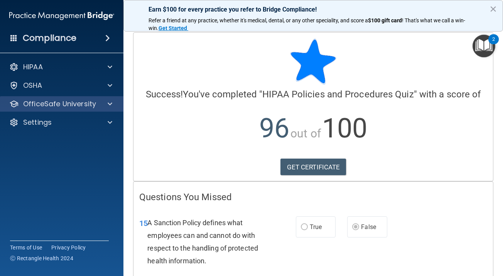
click at [93, 106] on p "OfficeSafe University" at bounding box center [59, 103] width 73 height 9
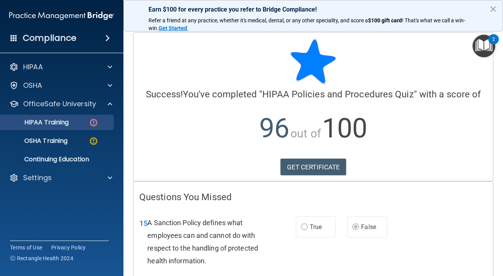
click at [63, 124] on p "HIPAA Training" at bounding box center [37, 123] width 64 height 8
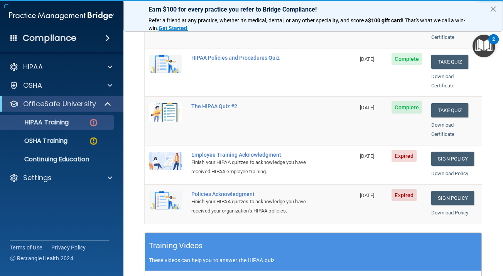
scroll to position [148, 0]
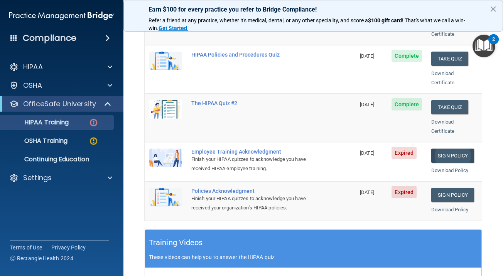
click at [448, 149] on link "Sign Policy" at bounding box center [452, 156] width 43 height 14
click at [442, 188] on link "Sign Policy" at bounding box center [452, 195] width 43 height 14
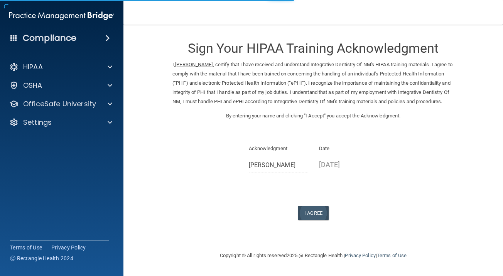
click at [313, 217] on button "I Agree" at bounding box center [313, 213] width 31 height 14
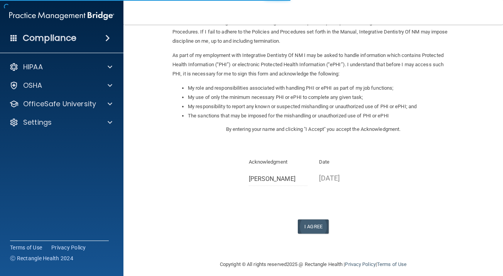
scroll to position [69, 0]
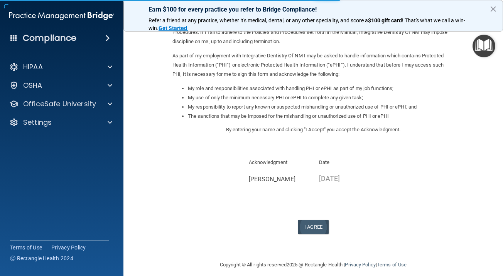
click at [319, 223] on button "I Agree" at bounding box center [313, 227] width 31 height 14
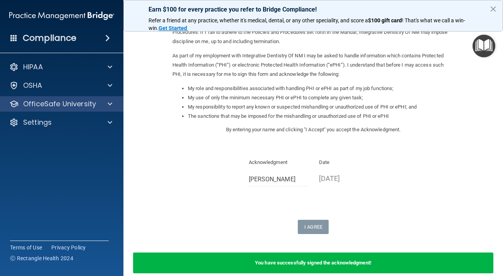
click at [92, 106] on p "OfficeSafe University" at bounding box center [59, 103] width 73 height 9
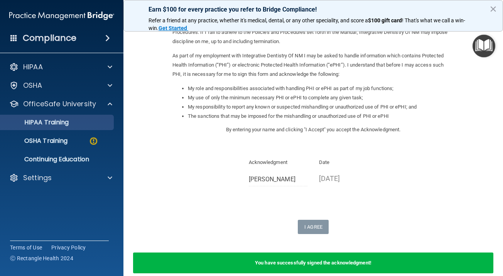
click at [74, 122] on div "HIPAA Training" at bounding box center [57, 123] width 105 height 8
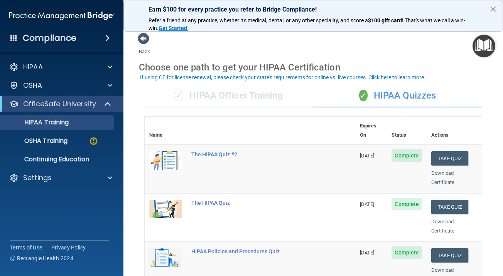
click at [251, 98] on div "✓ HIPAA Officer Training" at bounding box center [229, 95] width 169 height 23
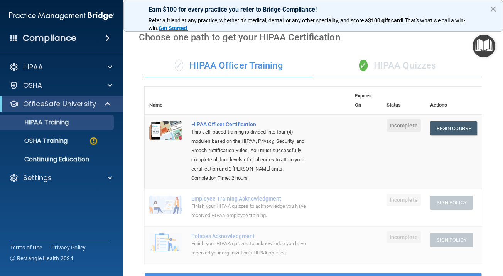
scroll to position [30, 0]
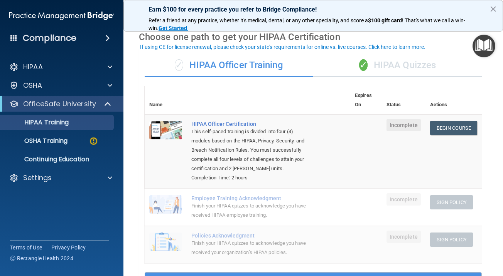
click at [385, 67] on div "✓ HIPAA Quizzes" at bounding box center [397, 65] width 169 height 23
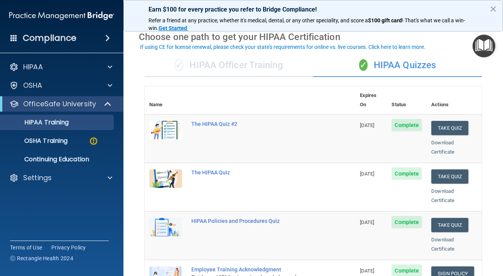
click at [248, 59] on div "✓ HIPAA Officer Training" at bounding box center [229, 65] width 169 height 23
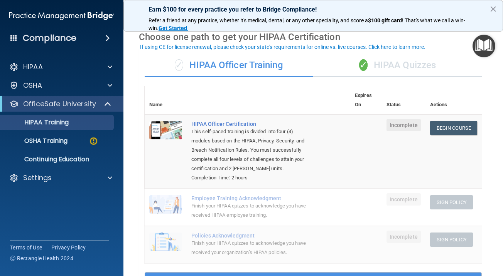
click at [391, 71] on div "✓ HIPAA Quizzes" at bounding box center [397, 65] width 169 height 23
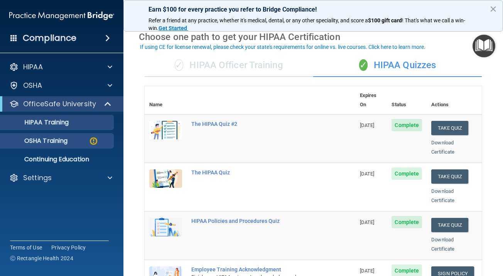
click at [74, 140] on div "OSHA Training" at bounding box center [57, 141] width 105 height 8
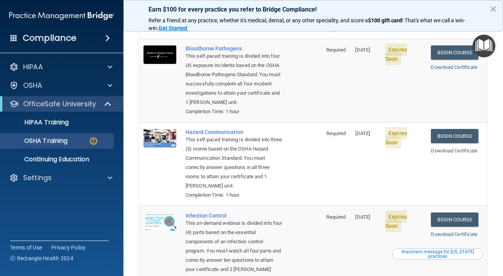
scroll to position [24, 0]
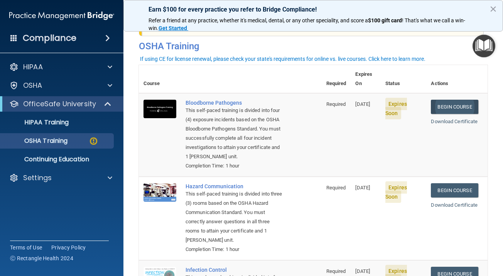
click at [449, 100] on link "Begin Course" at bounding box center [454, 107] width 47 height 14
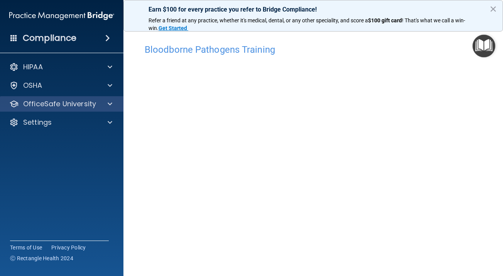
click at [99, 103] on div at bounding box center [108, 103] width 19 height 9
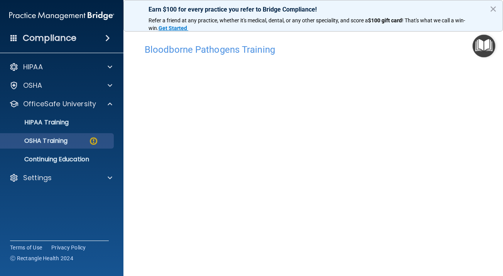
click at [67, 142] on p "OSHA Training" at bounding box center [36, 141] width 62 height 8
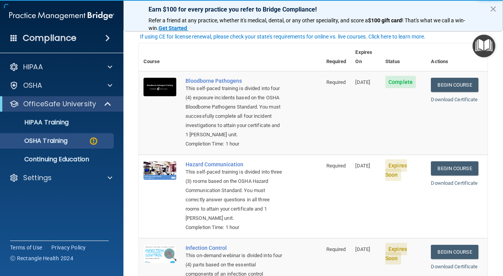
scroll to position [46, 0]
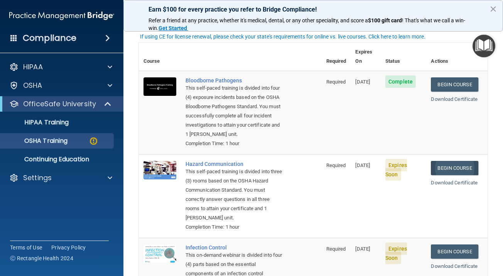
click at [455, 161] on link "Begin Course" at bounding box center [454, 168] width 47 height 14
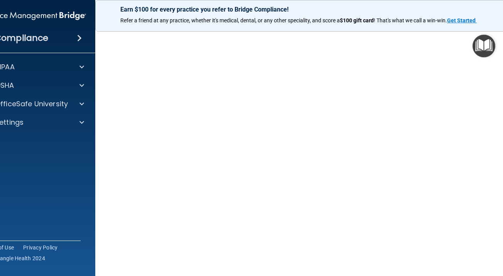
scroll to position [38, 0]
click at [54, 107] on p "OfficeSafe University" at bounding box center [31, 103] width 73 height 9
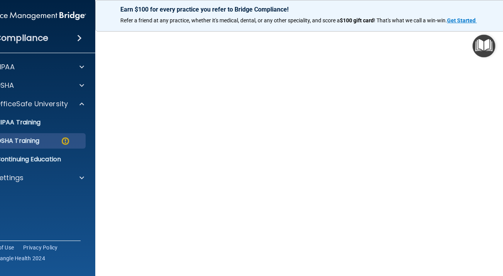
click at [46, 142] on div "OSHA Training" at bounding box center [29, 141] width 105 height 8
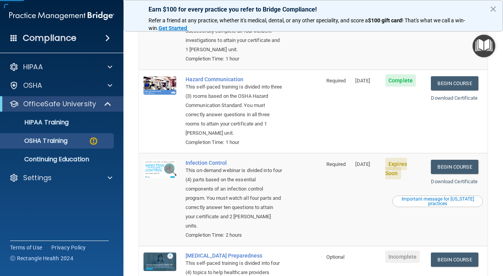
scroll to position [133, 0]
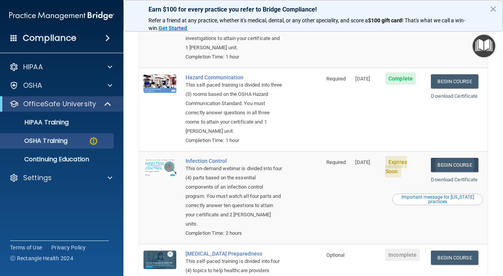
click at [459, 158] on link "Begin Course" at bounding box center [454, 165] width 47 height 14
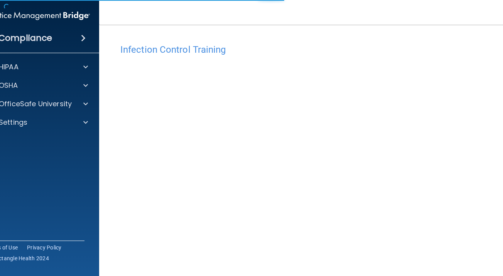
scroll to position [27, 0]
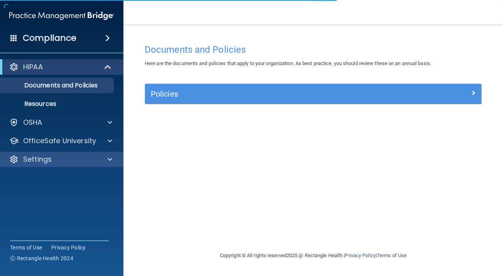
click at [71, 163] on div "Settings" at bounding box center [51, 159] width 96 height 9
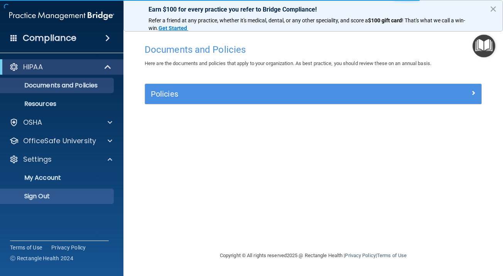
click at [55, 197] on p "Sign Out" at bounding box center [57, 197] width 105 height 8
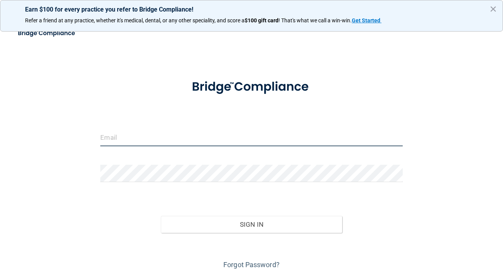
type input "[EMAIL_ADDRESS][DOMAIN_NAME]"
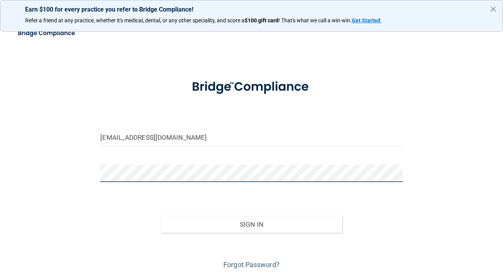
click at [251, 224] on button "Sign In" at bounding box center [251, 224] width 181 height 17
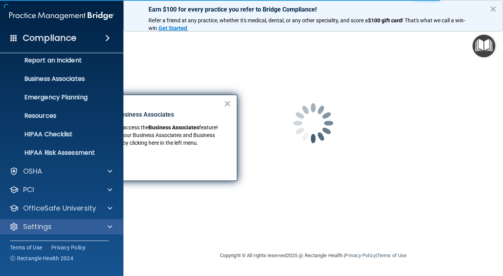
click at [43, 226] on p "Settings" at bounding box center [37, 227] width 29 height 9
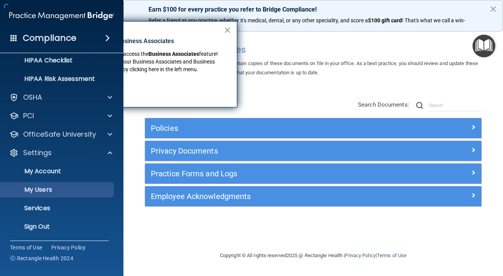
click at [61, 189] on p "My Users" at bounding box center [57, 190] width 105 height 8
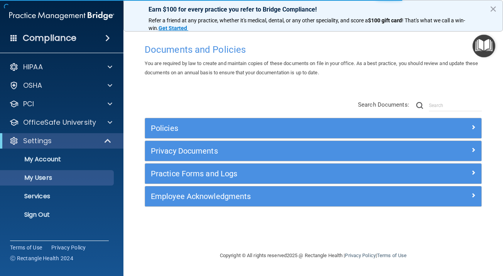
select select "20"
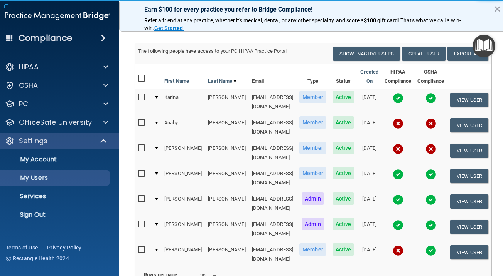
scroll to position [53, 0]
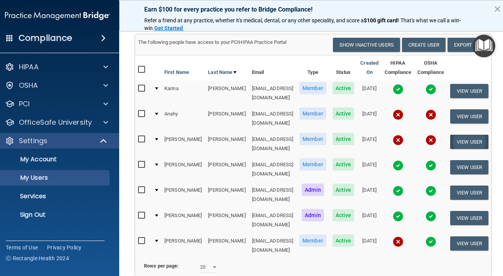
click at [474, 135] on button "View User" at bounding box center [469, 142] width 38 height 14
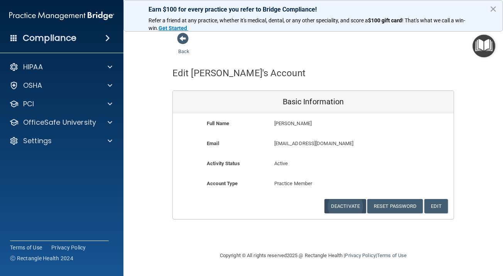
click at [341, 203] on button "Deactivate" at bounding box center [345, 206] width 42 height 14
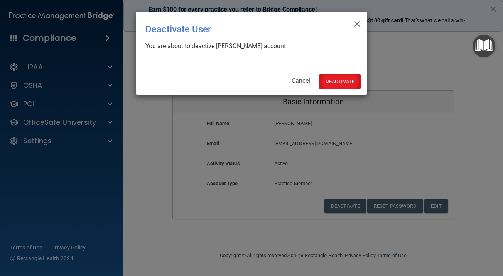
click at [346, 82] on button "Deactivate" at bounding box center [340, 81] width 42 height 14
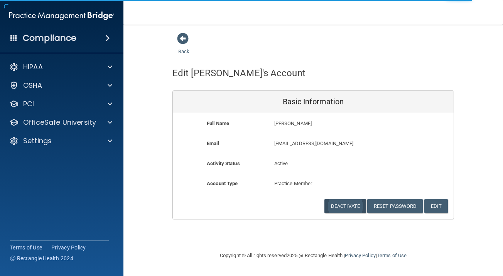
click at [344, 199] on button "Deactivate" at bounding box center [345, 206] width 42 height 14
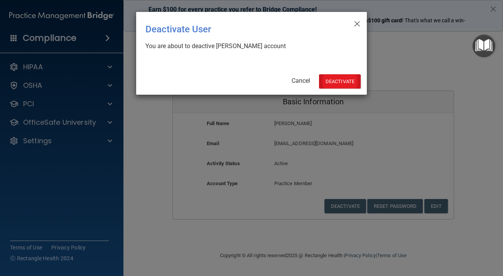
click at [346, 79] on button "Deactivate" at bounding box center [340, 81] width 42 height 14
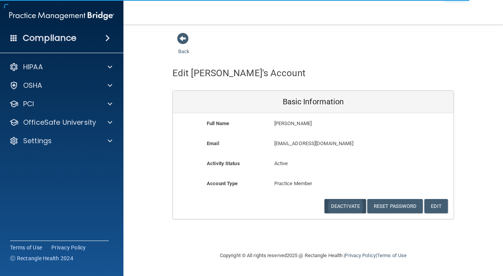
click at [346, 204] on button "Deactivate" at bounding box center [345, 206] width 42 height 14
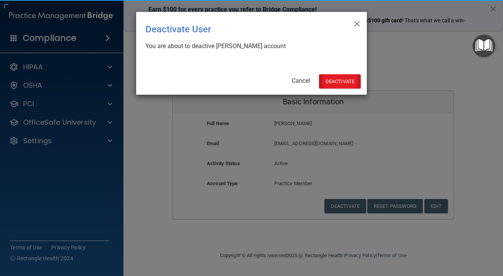
click at [342, 76] on button "Deactivate" at bounding box center [340, 81] width 42 height 14
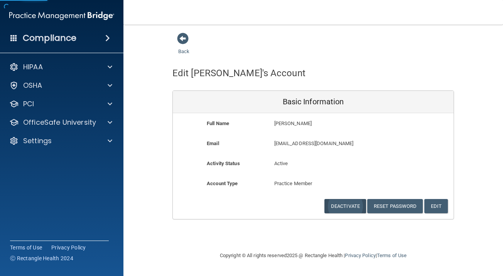
click at [345, 206] on button "Deactivate" at bounding box center [345, 206] width 42 height 14
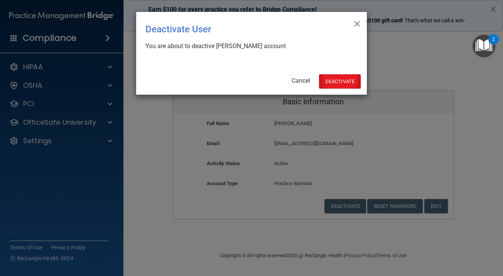
click at [344, 77] on button "Deactivate" at bounding box center [340, 81] width 42 height 14
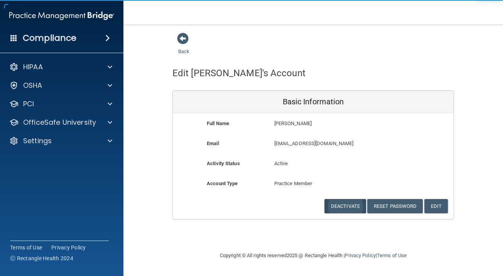
click at [354, 202] on button "Deactivate" at bounding box center [345, 206] width 42 height 14
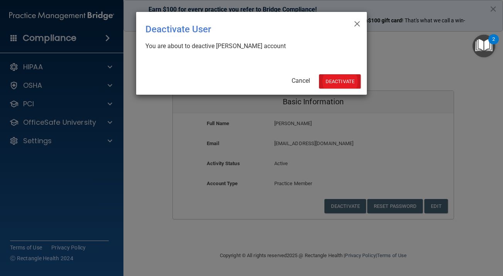
click at [345, 80] on button "Deactivate" at bounding box center [340, 81] width 42 height 14
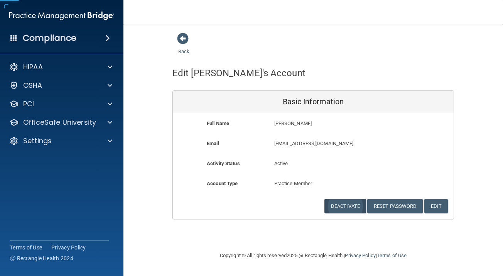
click at [339, 205] on button "Deactivate" at bounding box center [345, 206] width 42 height 14
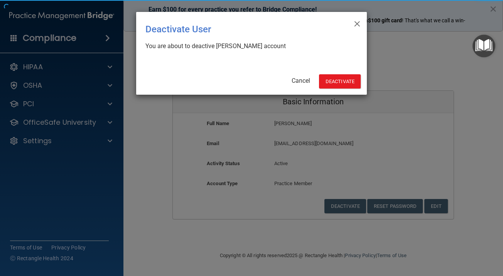
click at [342, 72] on div "× Close Deactivate User You are about to deactive [PERSON_NAME] account Cancel …" at bounding box center [251, 53] width 231 height 83
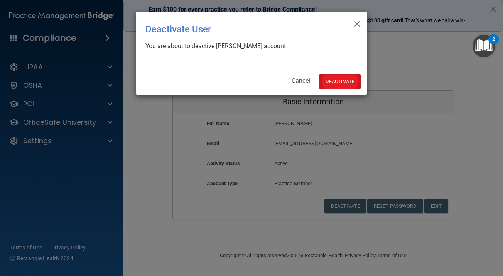
click at [342, 83] on button "Deactivate" at bounding box center [340, 81] width 42 height 14
